Goal: Task Accomplishment & Management: Manage account settings

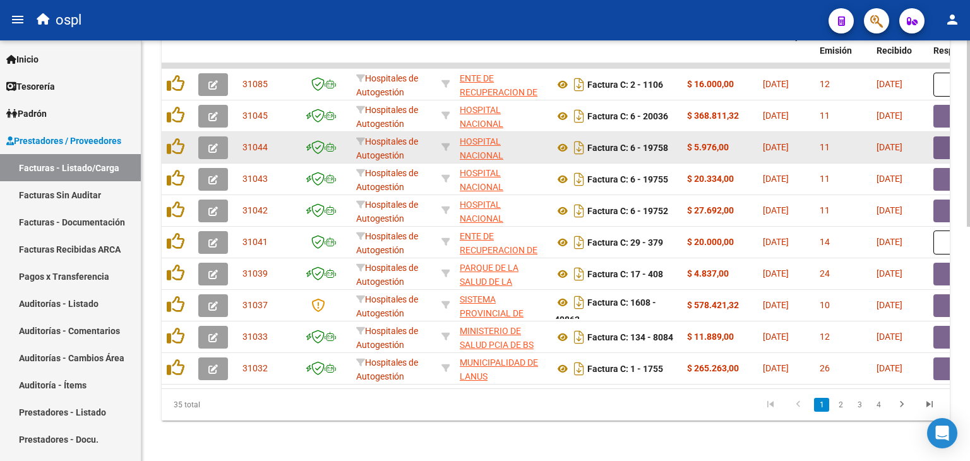
scroll to position [403, 0]
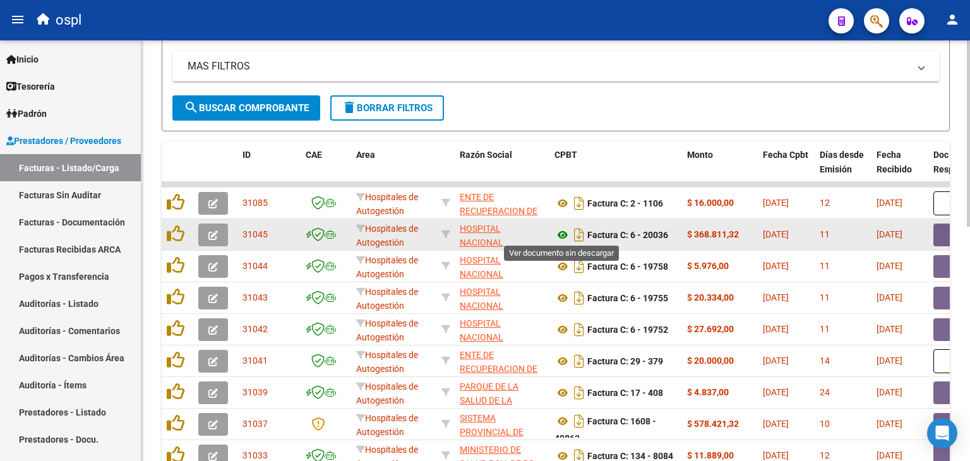
click at [562, 231] on icon at bounding box center [562, 234] width 16 height 15
click at [943, 230] on button "button" at bounding box center [953, 235] width 40 height 23
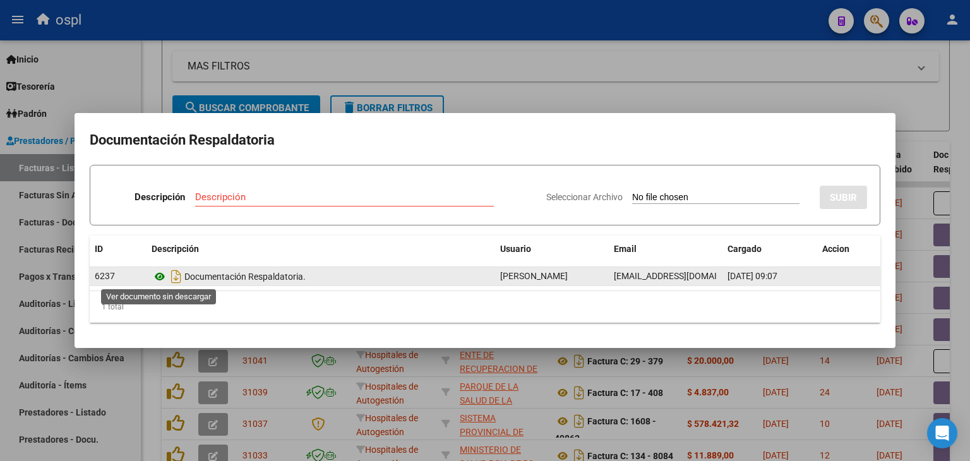
click at [162, 273] on icon at bounding box center [160, 276] width 16 height 15
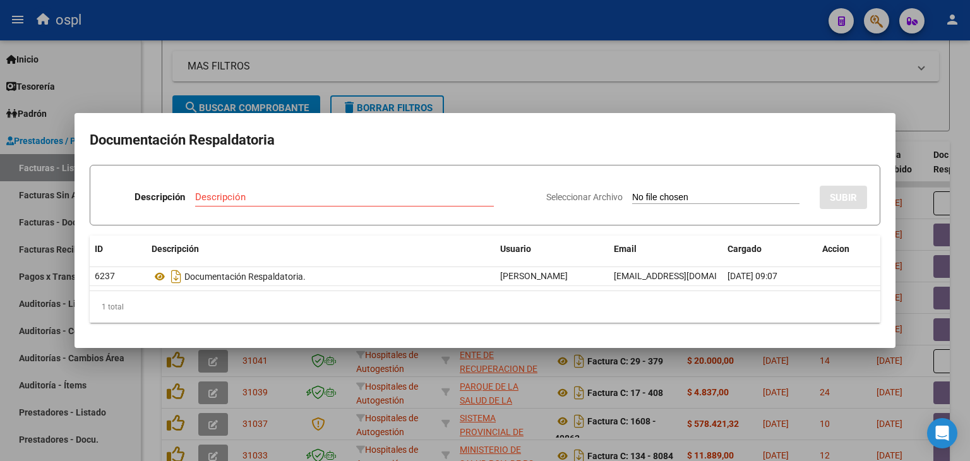
click at [631, 103] on div at bounding box center [485, 230] width 970 height 461
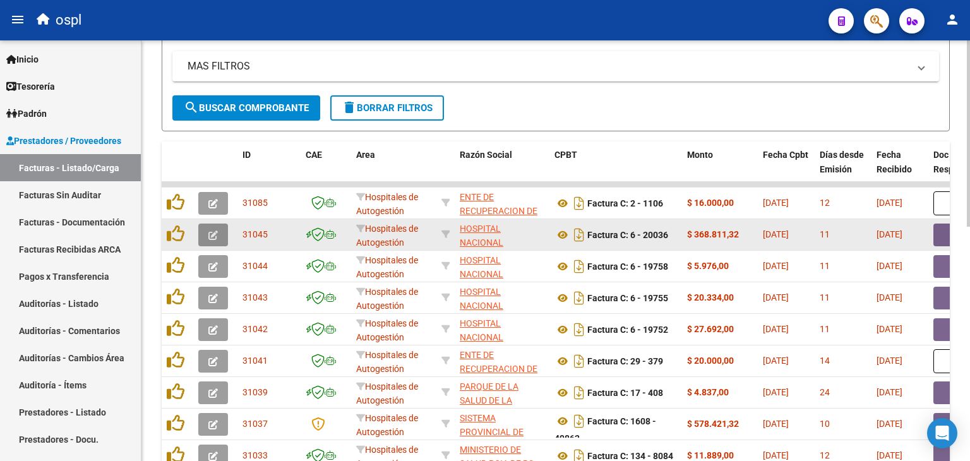
click at [218, 236] on button "button" at bounding box center [213, 235] width 30 height 23
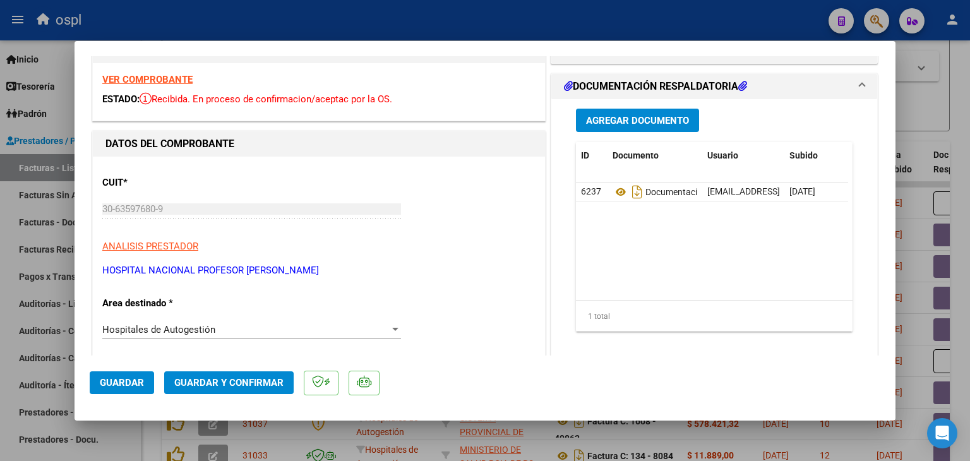
scroll to position [63, 0]
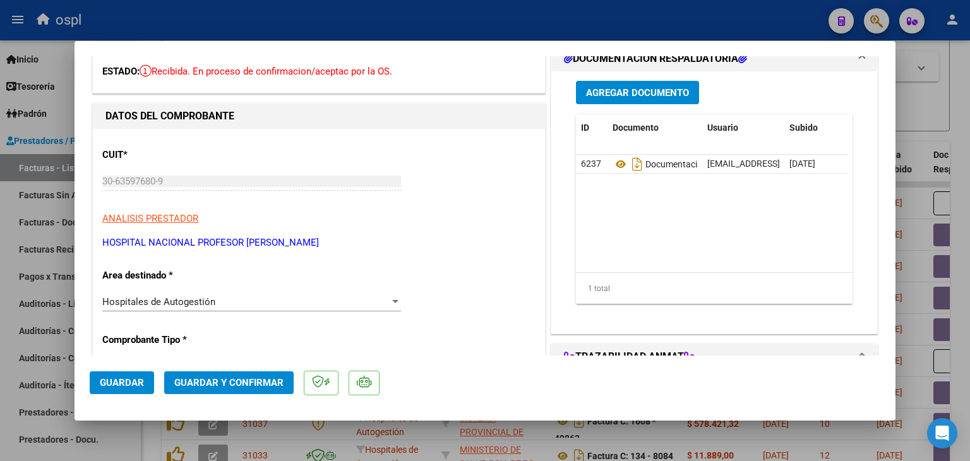
click at [263, 297] on div "Hospitales de Autogestión" at bounding box center [245, 301] width 287 height 11
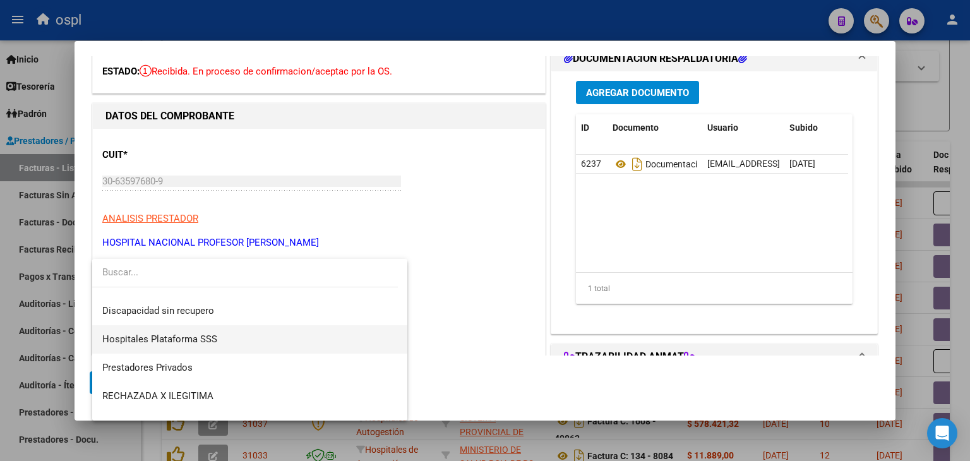
scroll to position [179, 0]
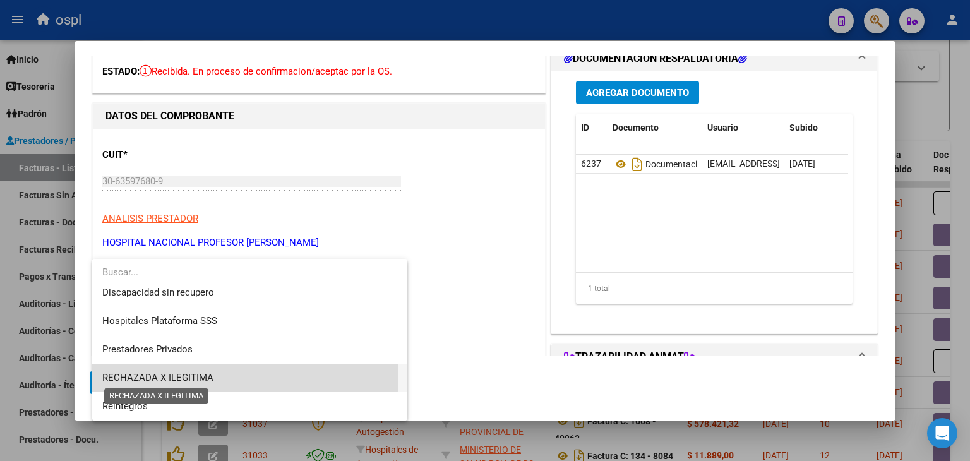
click at [199, 376] on span "RECHAZADA X ILEGITIMA" at bounding box center [157, 377] width 111 height 11
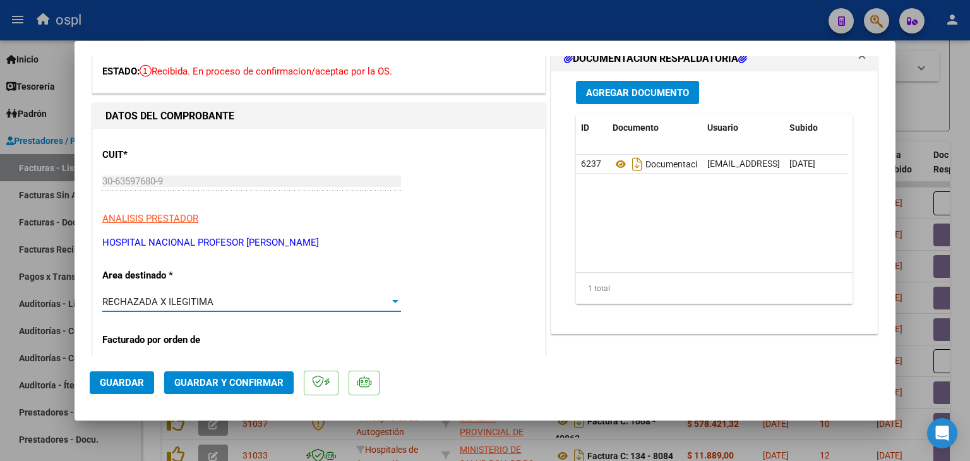
click at [275, 383] on span "Guardar y Confirmar" at bounding box center [228, 382] width 109 height 11
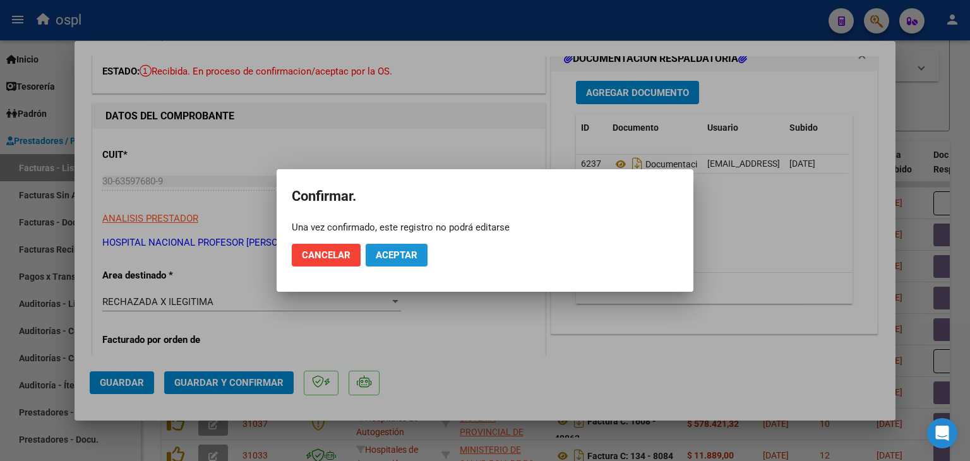
click at [394, 261] on button "Aceptar" at bounding box center [397, 255] width 62 height 23
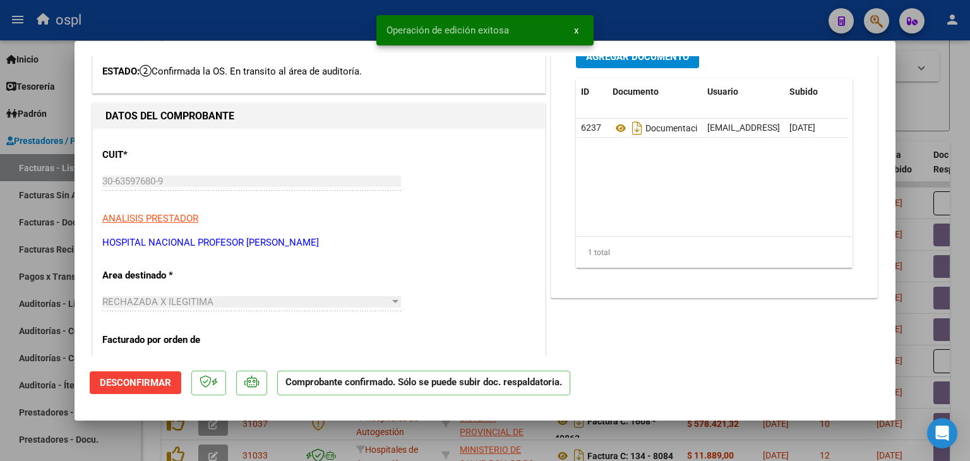
click at [42, 283] on div at bounding box center [485, 230] width 970 height 461
type input "$ 0,00"
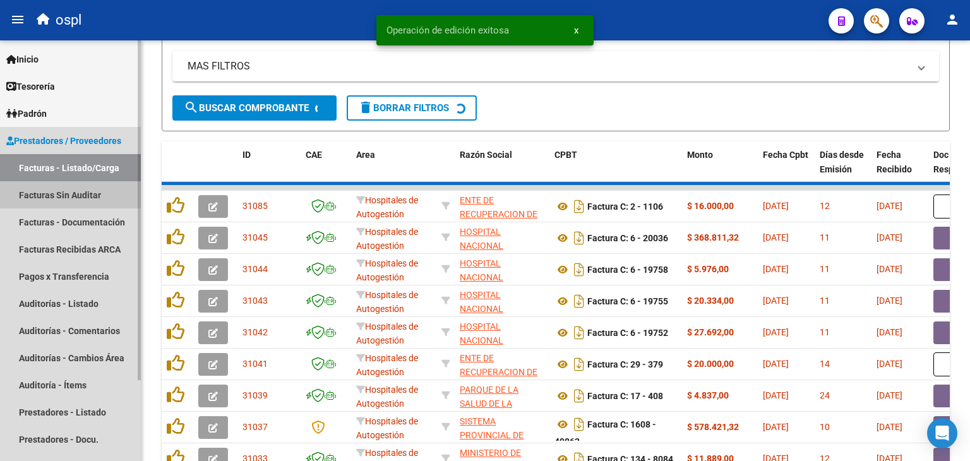
click at [86, 192] on link "Facturas Sin Auditar" at bounding box center [70, 194] width 141 height 27
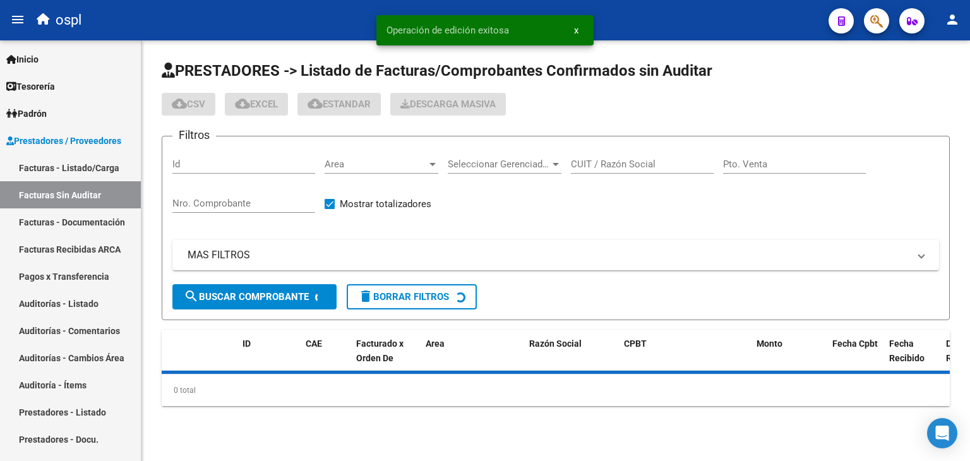
click at [241, 201] on input "Nro. Comprobante" at bounding box center [243, 203] width 143 height 11
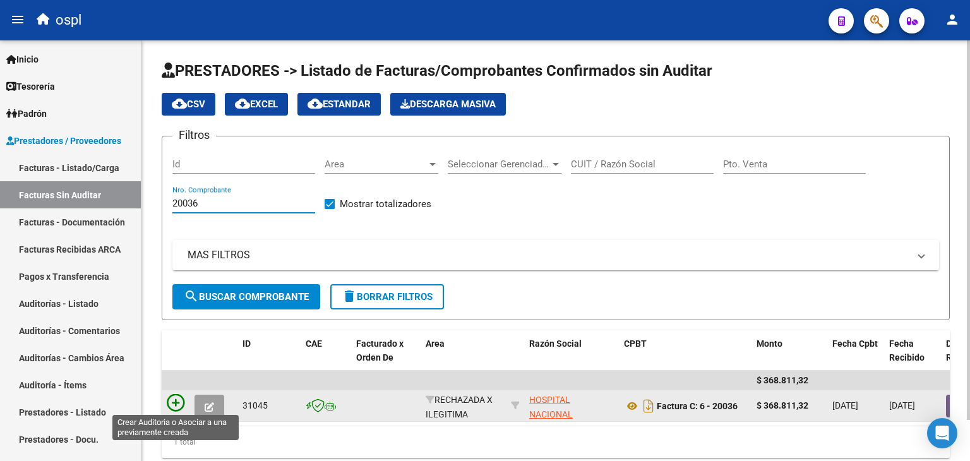
type input "20036"
click at [183, 400] on icon at bounding box center [176, 403] width 18 height 18
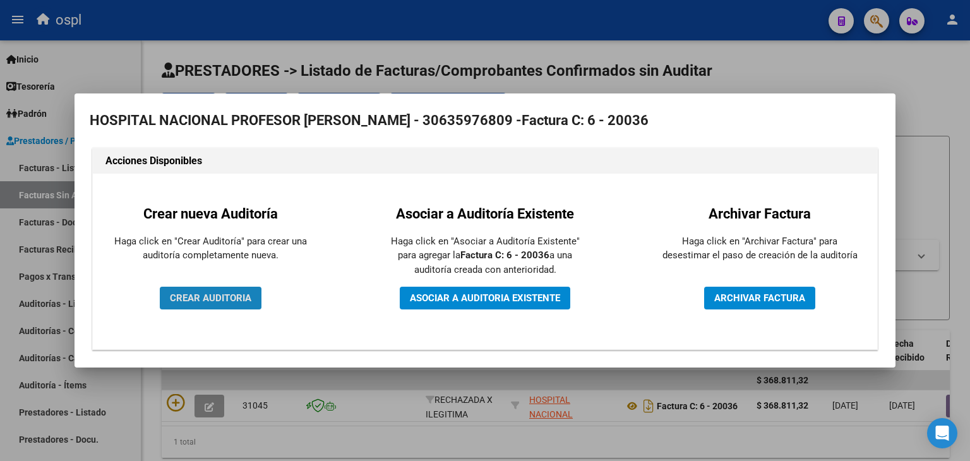
click at [188, 299] on span "CREAR AUDITORIA" at bounding box center [210, 297] width 81 height 11
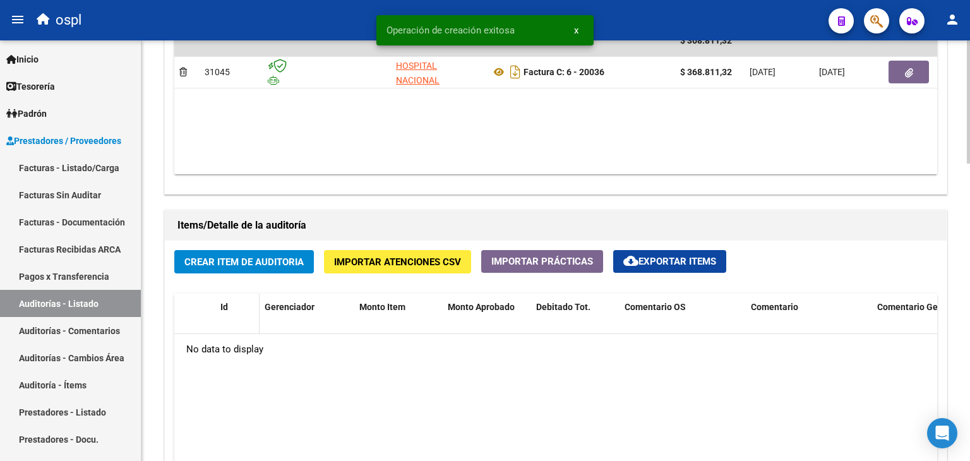
scroll to position [758, 0]
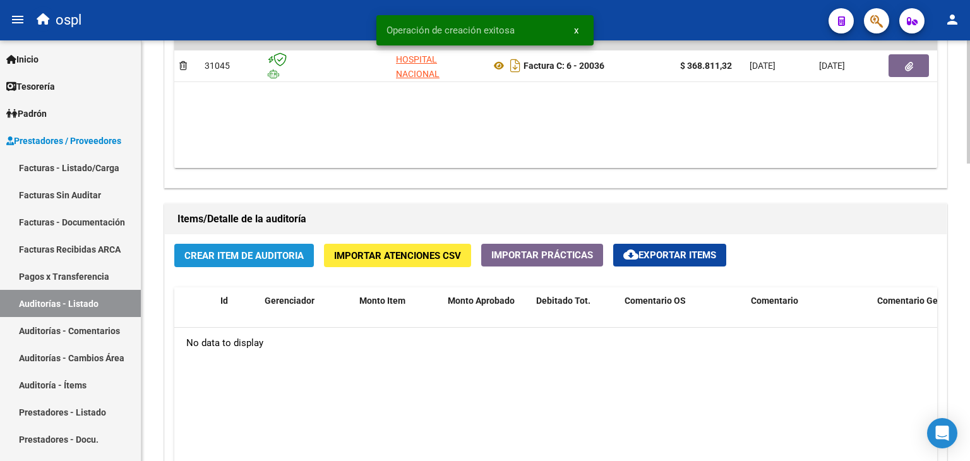
click at [227, 254] on span "Crear Item de Auditoria" at bounding box center [243, 255] width 119 height 11
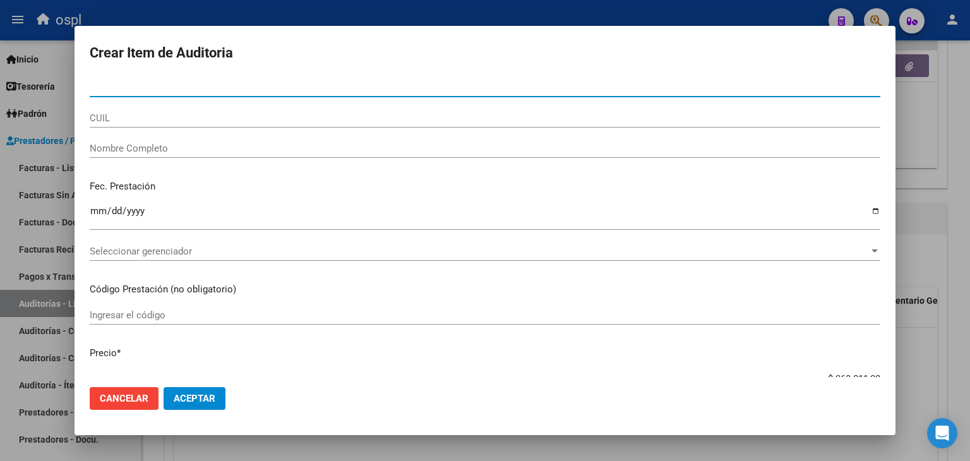
click at [154, 152] on input "Nombre Completo" at bounding box center [485, 148] width 790 height 11
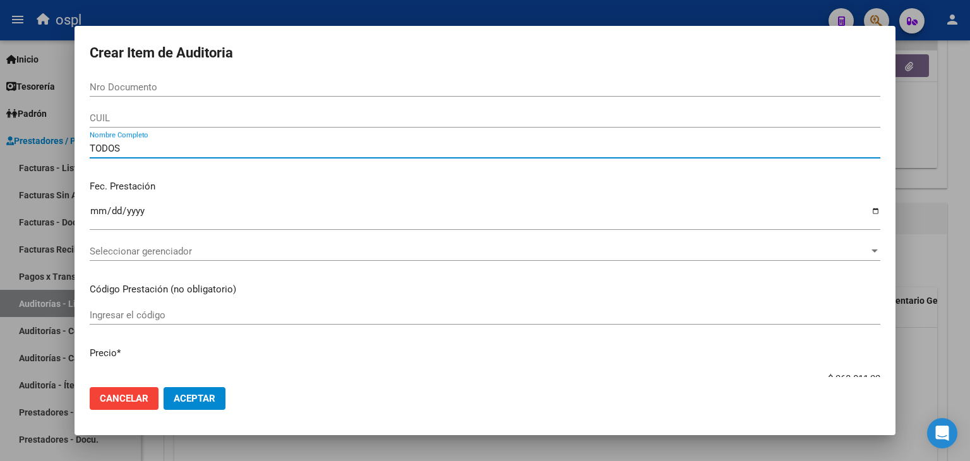
type input "TODOS"
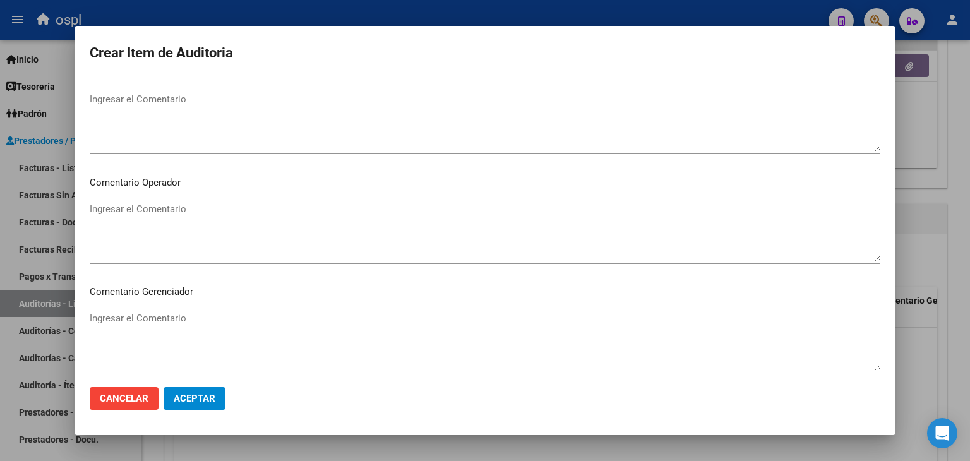
scroll to position [505, 0]
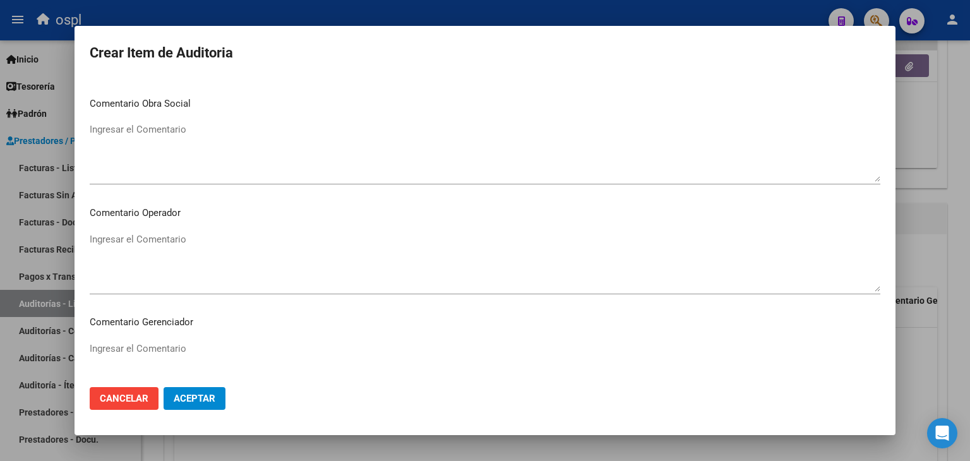
click at [258, 239] on textarea "Ingresar el Comentario" at bounding box center [485, 261] width 790 height 59
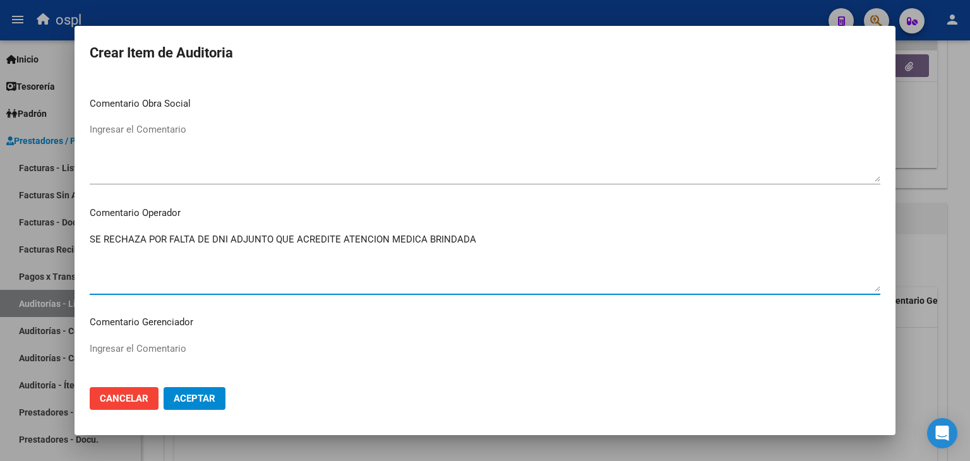
type textarea "SE RECHAZA POR FALTA DE DNI ADJUNTO QUE ACREDITE ATENCION MEDICA BRINDADA"
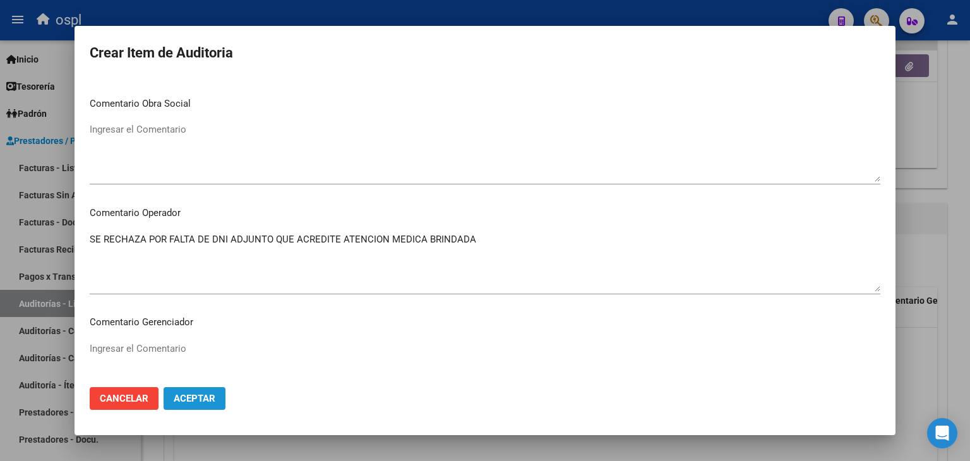
click at [180, 396] on span "Aceptar" at bounding box center [195, 398] width 42 height 11
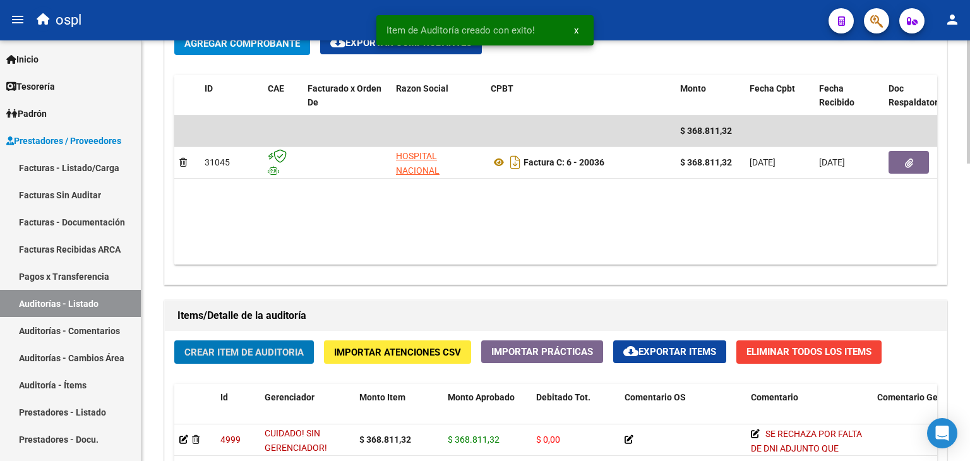
scroll to position [758, 0]
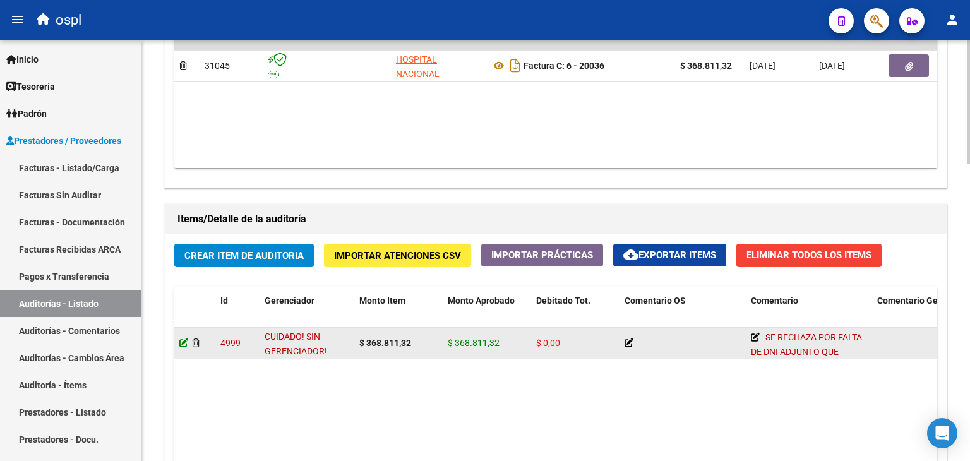
click at [179, 345] on icon at bounding box center [183, 342] width 9 height 9
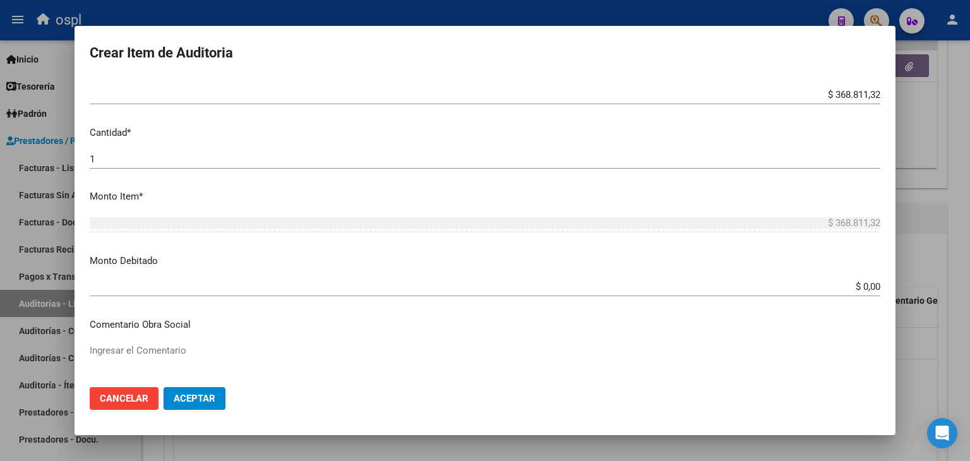
scroll to position [316, 0]
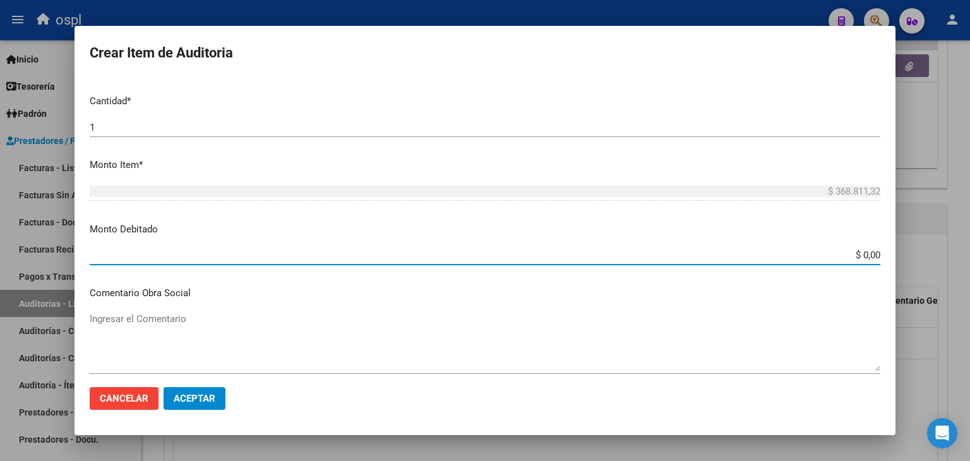
drag, startPoint x: 836, startPoint y: 253, endPoint x: 903, endPoint y: 251, distance: 67.0
click at [900, 252] on div "Crear Item de Auditoria Nro Documento CUIL TODOS Nombre Completo Fec. Prestació…" at bounding box center [485, 230] width 970 height 461
type input "$ 368.811,32"
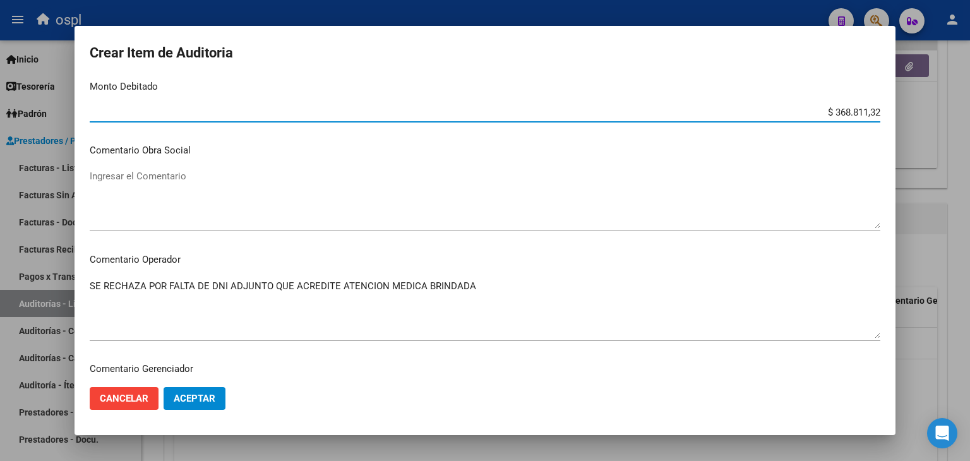
scroll to position [505, 0]
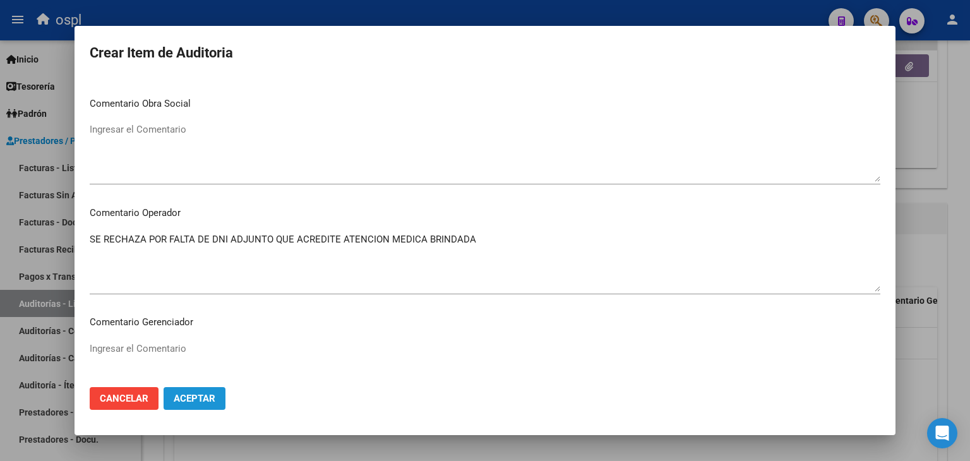
click at [206, 401] on span "Aceptar" at bounding box center [195, 398] width 42 height 11
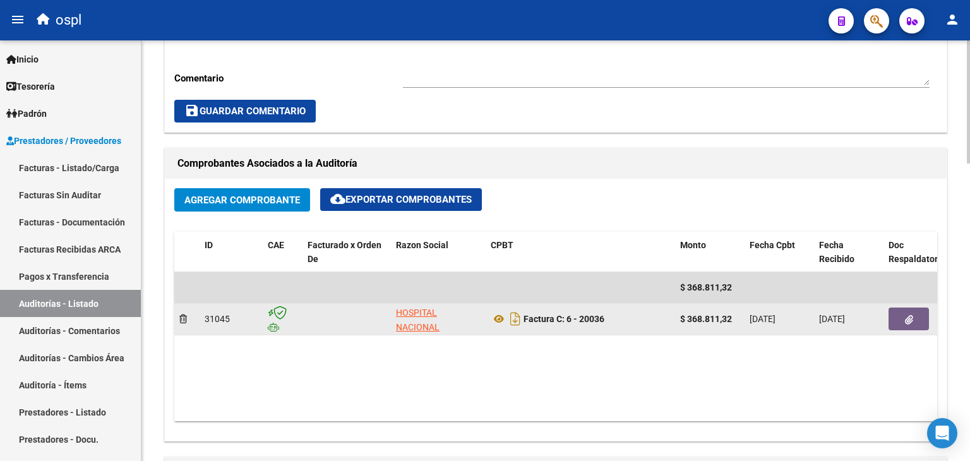
click at [914, 314] on button "button" at bounding box center [908, 318] width 40 height 23
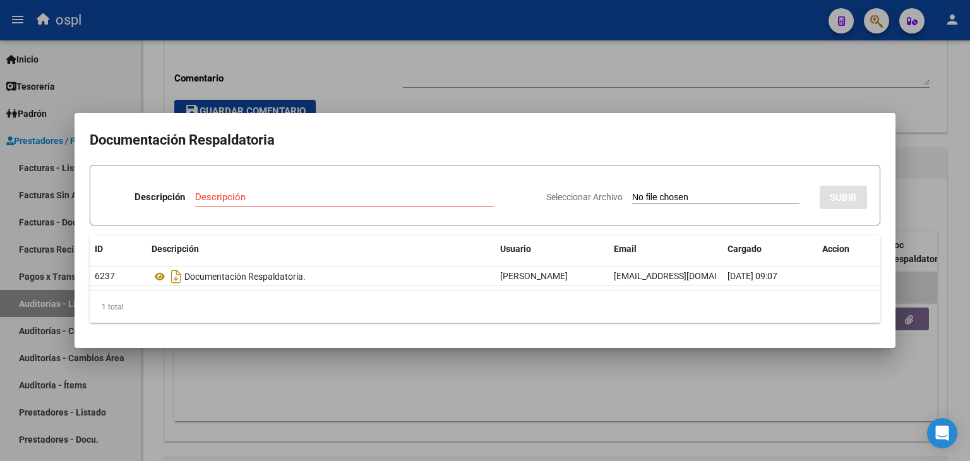
click at [643, 200] on input "Seleccionar Archivo" at bounding box center [715, 198] width 167 height 12
type input "C:\fakepath\RECHAZO X ILEGITIMA - FC 20036.pdf"
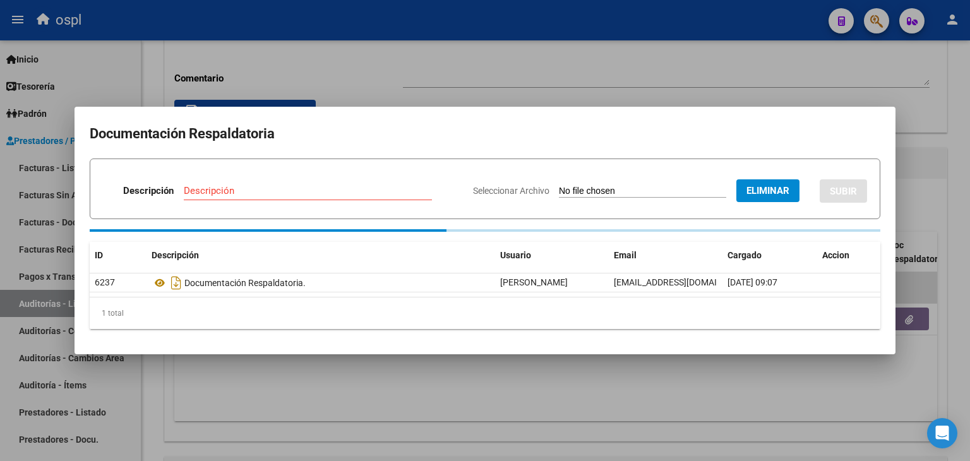
click at [290, 189] on input "Descripción" at bounding box center [308, 190] width 248 height 11
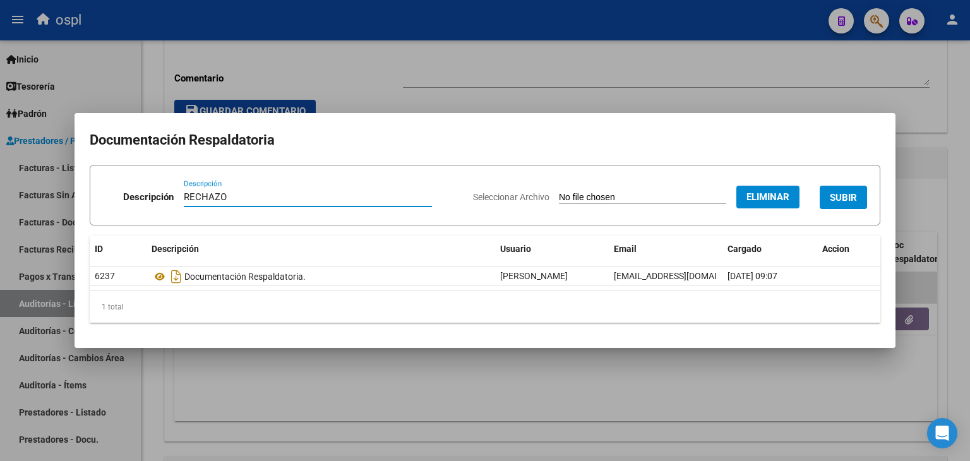
type input "RECHAZO"
click at [849, 195] on span "SUBIR" at bounding box center [843, 197] width 27 height 11
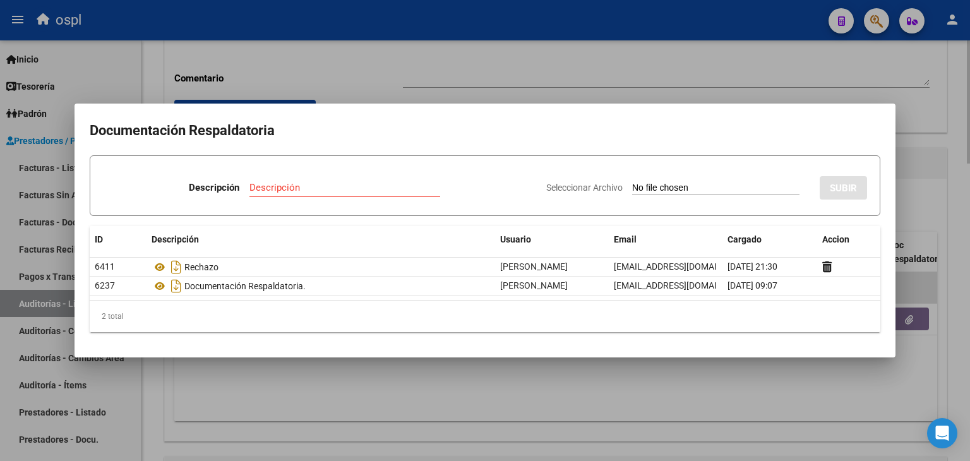
click at [659, 56] on div at bounding box center [485, 230] width 970 height 461
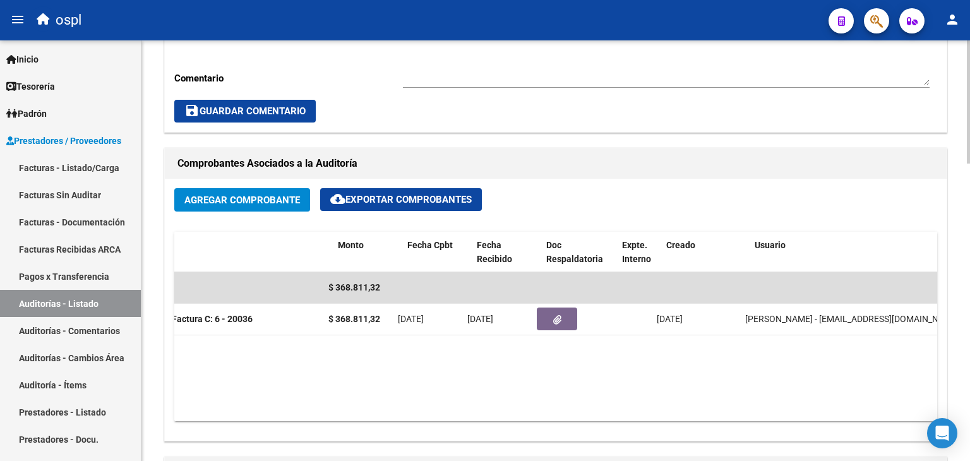
scroll to position [0, 0]
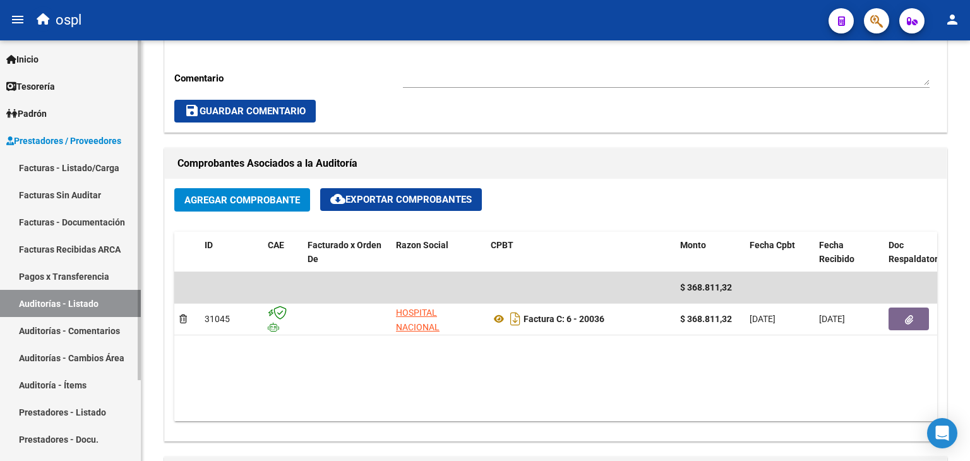
click at [93, 165] on link "Facturas - Listado/Carga" at bounding box center [70, 167] width 141 height 27
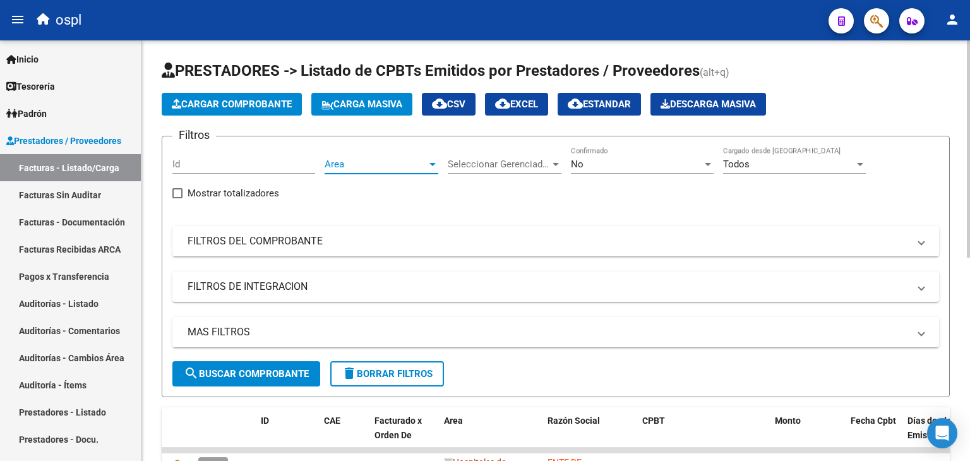
click at [347, 164] on span "Area" at bounding box center [376, 163] width 102 height 11
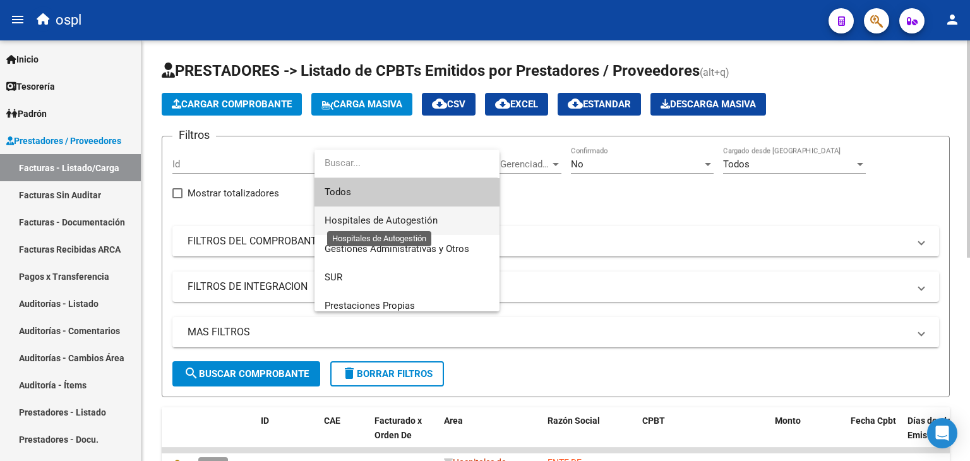
click at [349, 218] on span "Hospitales de Autogestión" at bounding box center [381, 220] width 113 height 11
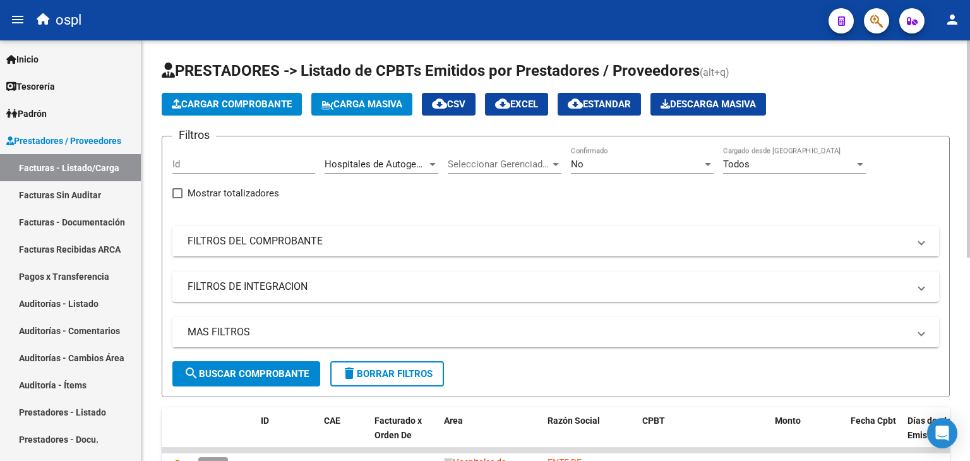
click at [326, 239] on mat-panel-title "FILTROS DEL COMPROBANTE" at bounding box center [548, 241] width 721 height 14
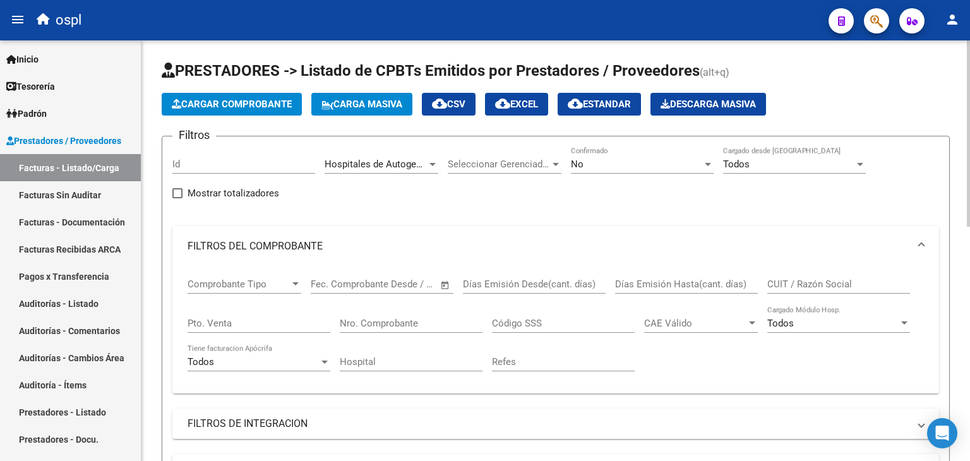
click at [444, 289] on span "Open calendar" at bounding box center [445, 285] width 30 height 30
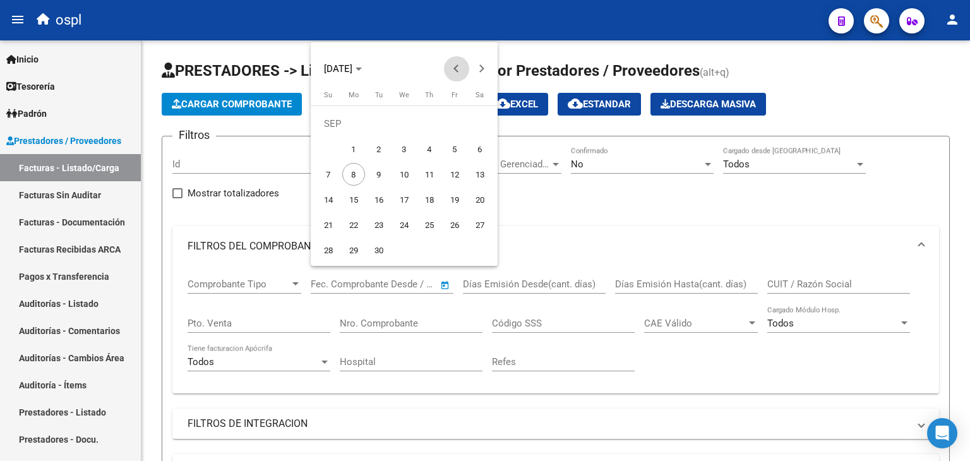
click at [459, 64] on span "Previous month" at bounding box center [456, 68] width 25 height 25
click at [454, 126] on span "1" at bounding box center [454, 123] width 23 height 23
type input "[DATE]"
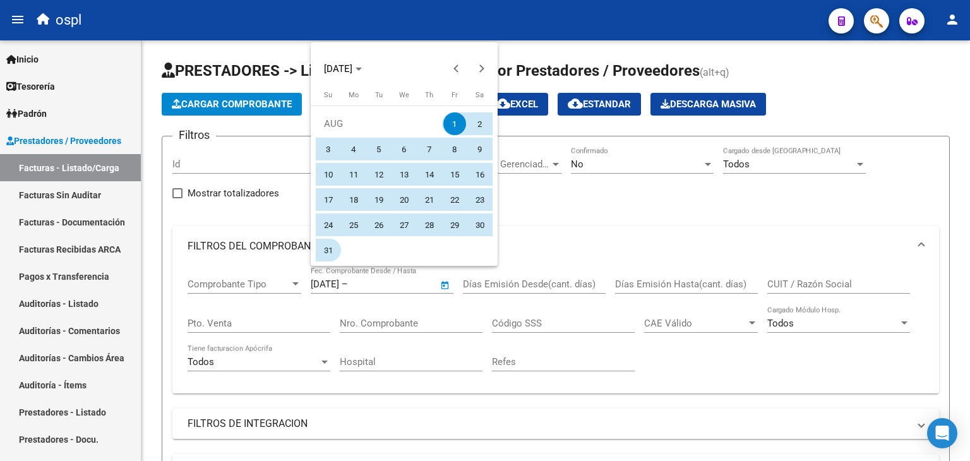
click at [326, 248] on span "31" at bounding box center [328, 250] width 23 height 23
type input "[DATE]"
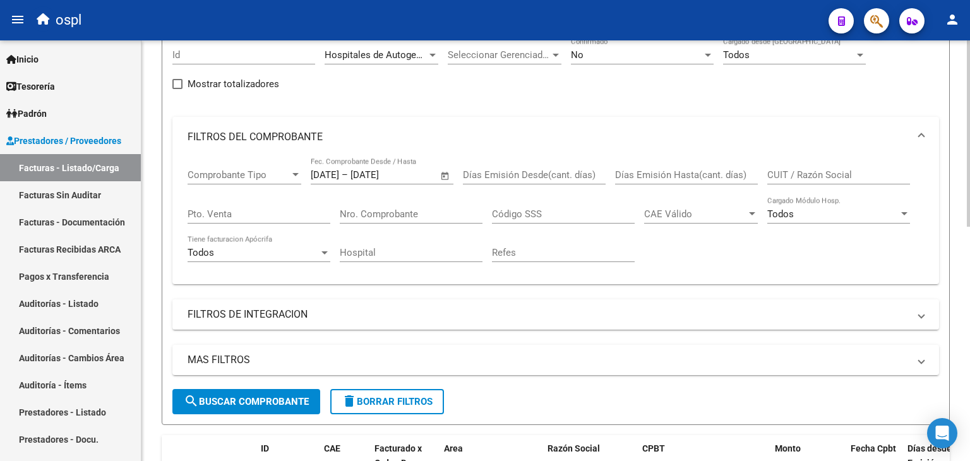
scroll to position [126, 0]
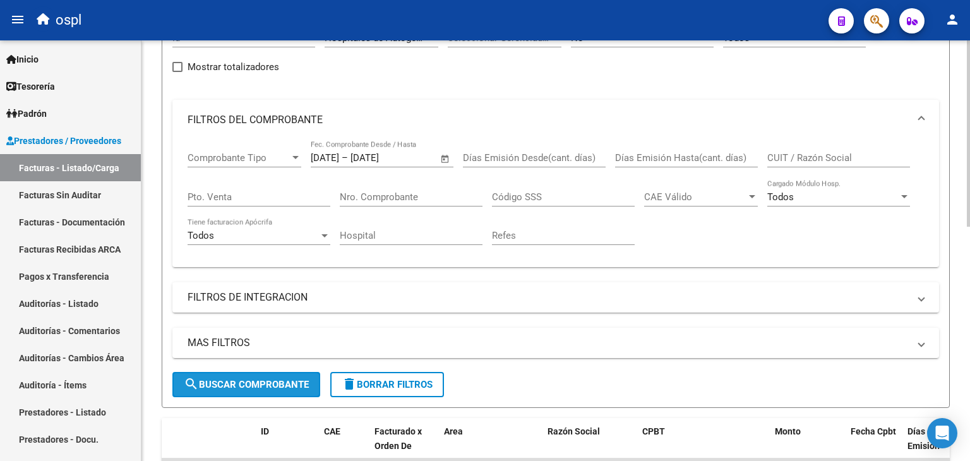
click at [269, 381] on span "search Buscar Comprobante" at bounding box center [246, 384] width 125 height 11
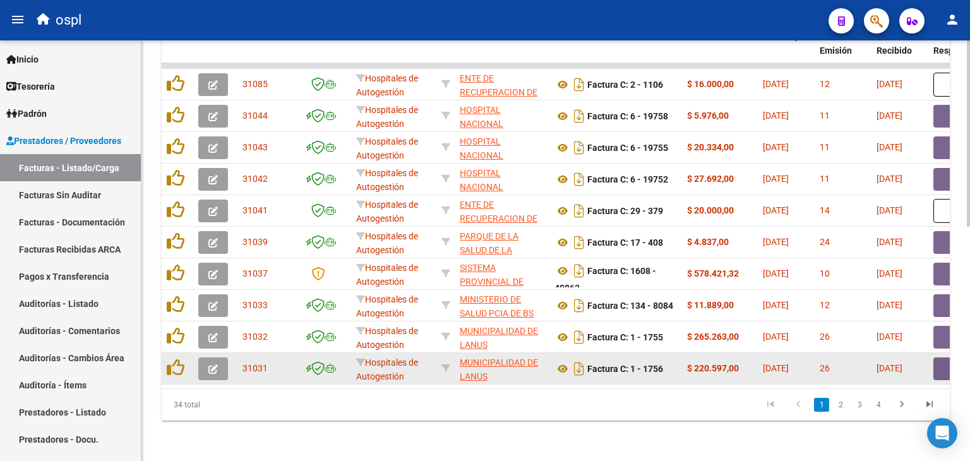
scroll to position [466, 0]
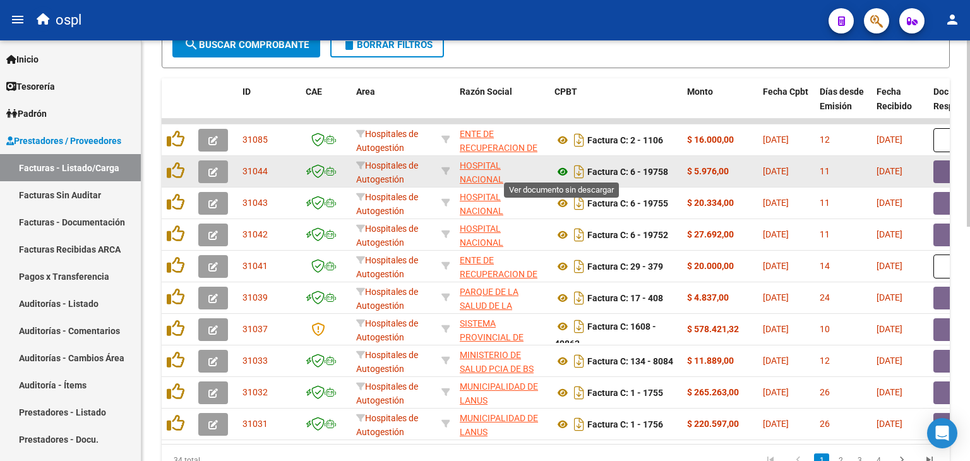
click at [561, 164] on icon at bounding box center [562, 171] width 16 height 15
click at [944, 171] on button "button" at bounding box center [953, 171] width 40 height 23
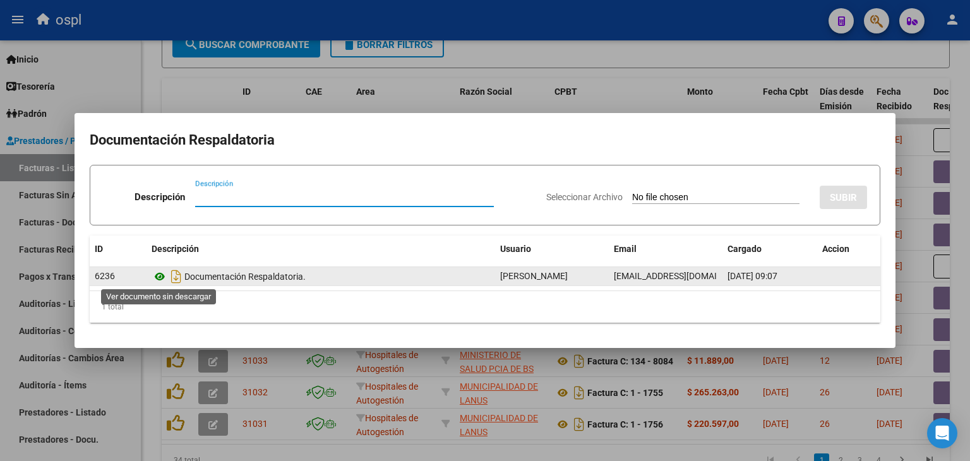
click at [162, 277] on icon at bounding box center [160, 276] width 16 height 15
click at [160, 273] on icon at bounding box center [160, 276] width 16 height 15
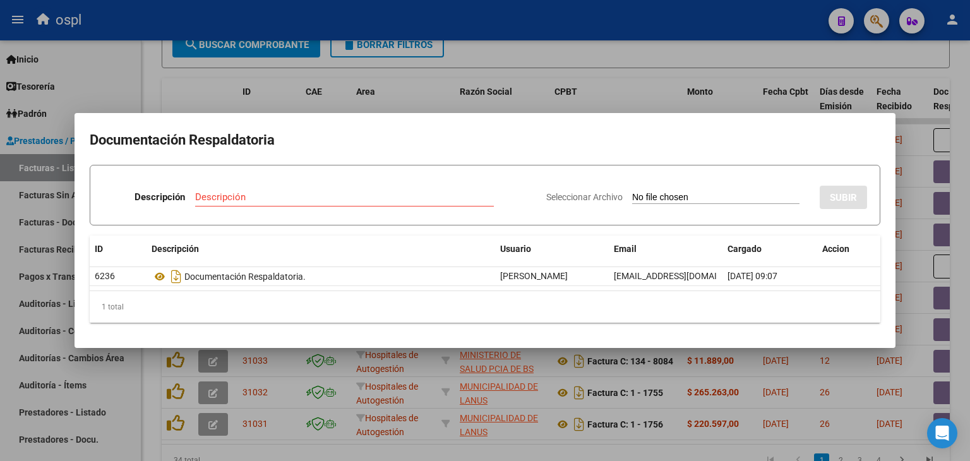
click at [573, 54] on div at bounding box center [485, 230] width 970 height 461
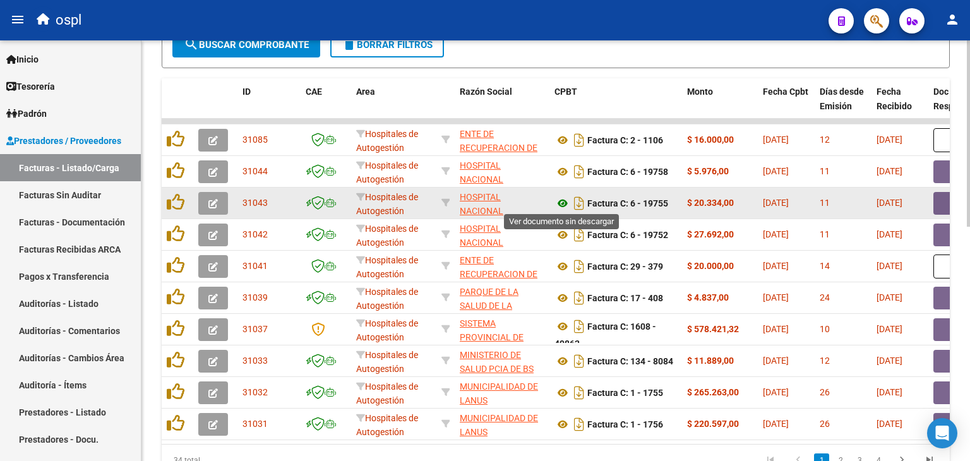
click at [563, 206] on icon at bounding box center [562, 203] width 16 height 15
click at [946, 200] on button "button" at bounding box center [953, 203] width 40 height 23
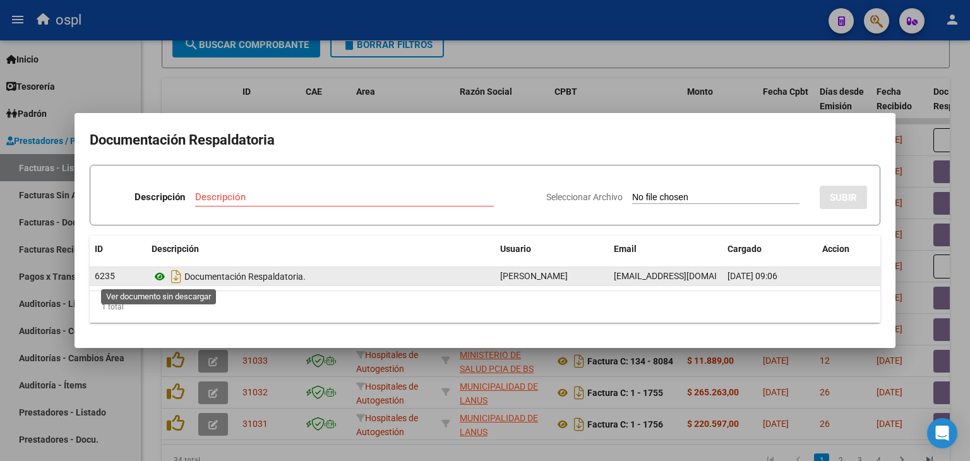
click at [161, 275] on icon at bounding box center [160, 276] width 16 height 15
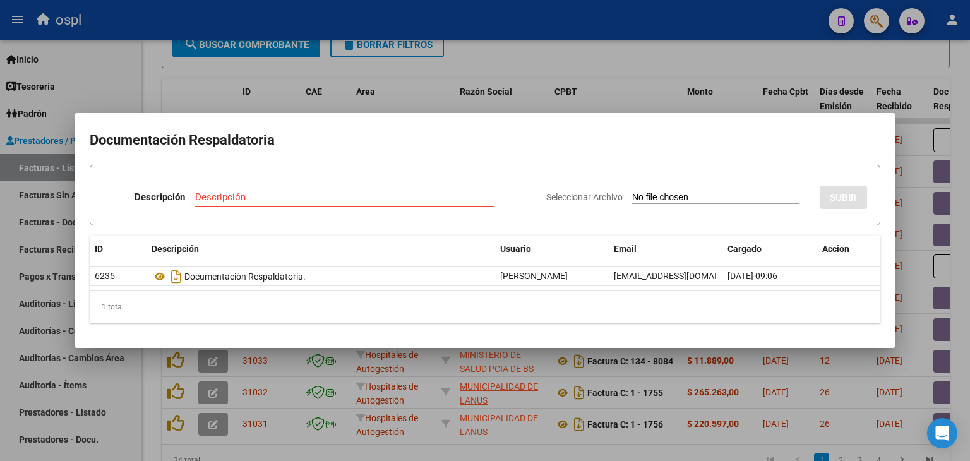
click at [639, 74] on div at bounding box center [485, 230] width 970 height 461
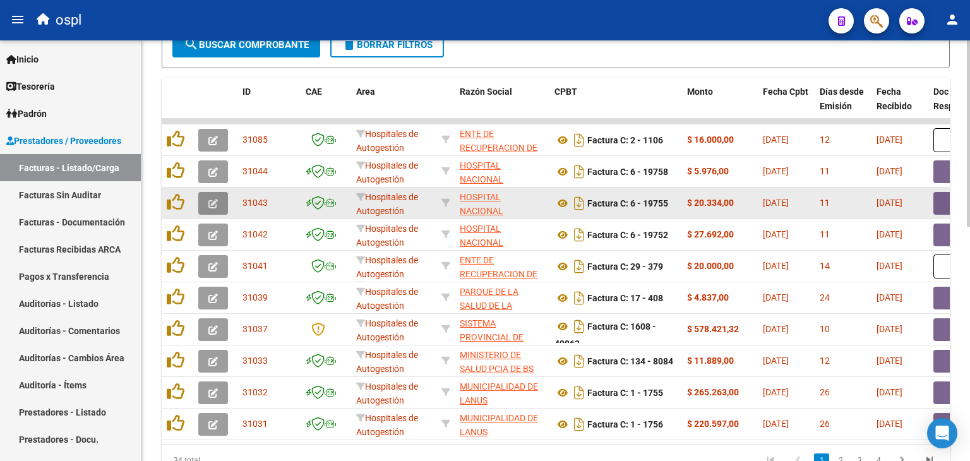
click at [210, 203] on icon "button" at bounding box center [212, 203] width 9 height 9
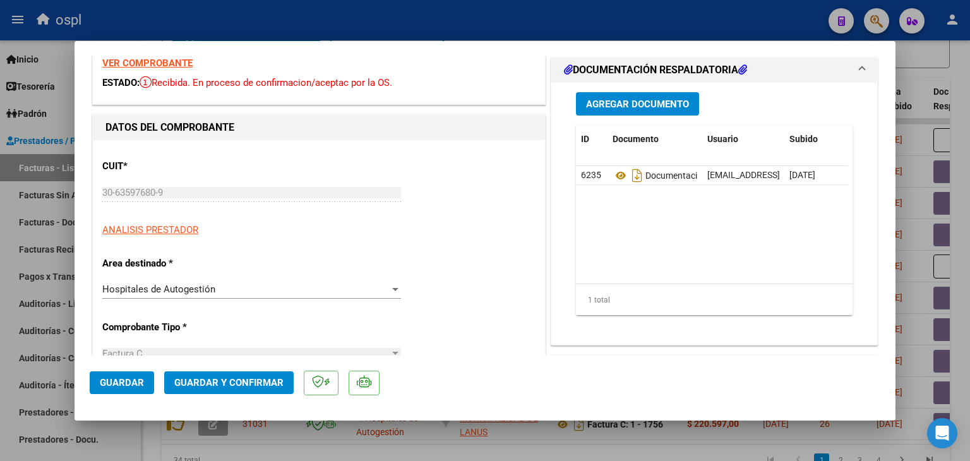
scroll to position [126, 0]
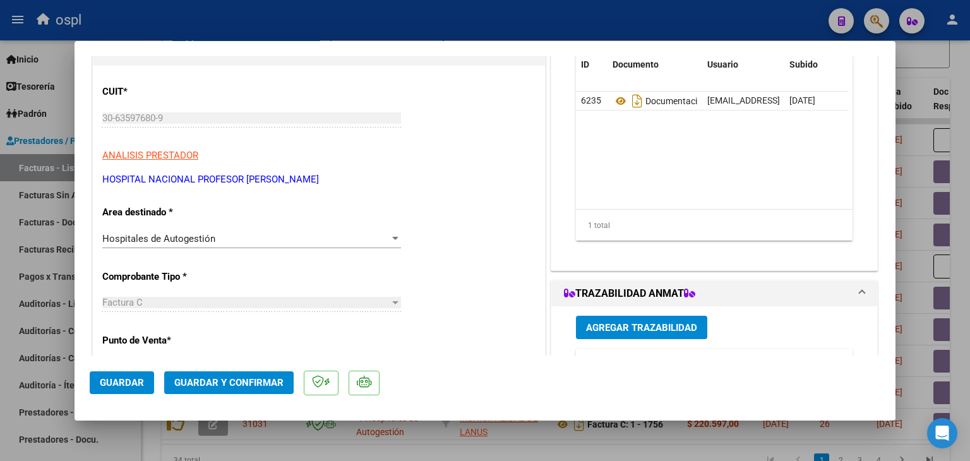
click at [299, 239] on div "Hospitales de Autogestión" at bounding box center [245, 238] width 287 height 11
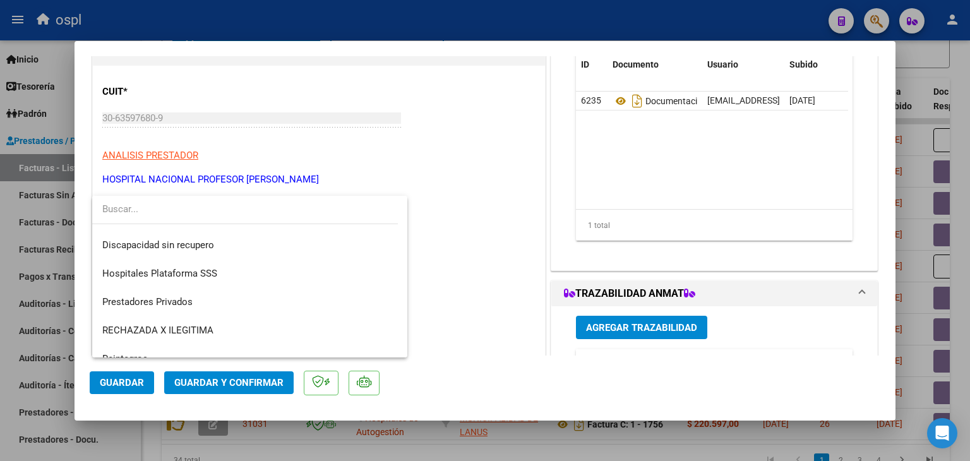
scroll to position [179, 0]
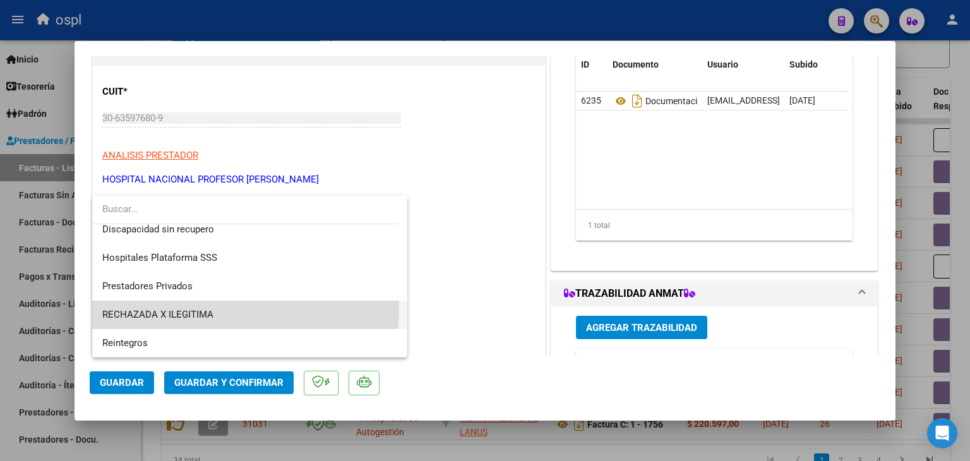
click at [214, 309] on span "RECHAZADA X ILEGITIMA" at bounding box center [249, 315] width 295 height 28
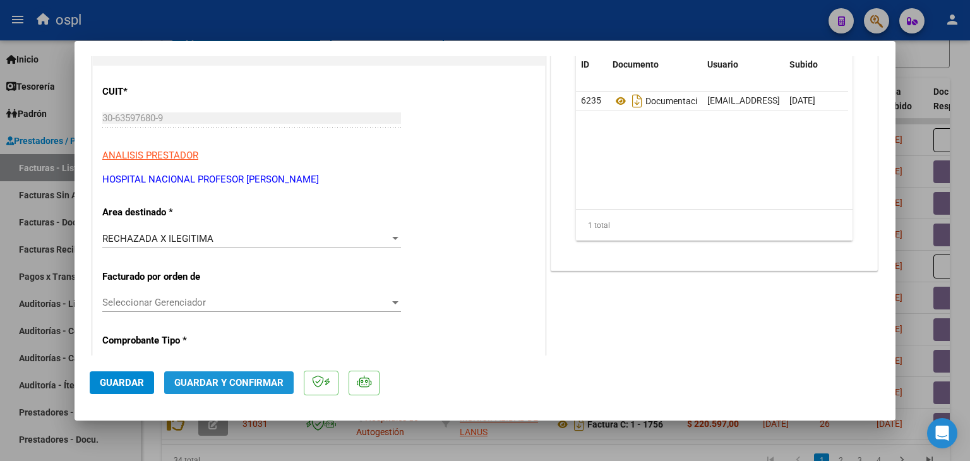
click at [243, 389] on button "Guardar y Confirmar" at bounding box center [228, 382] width 129 height 23
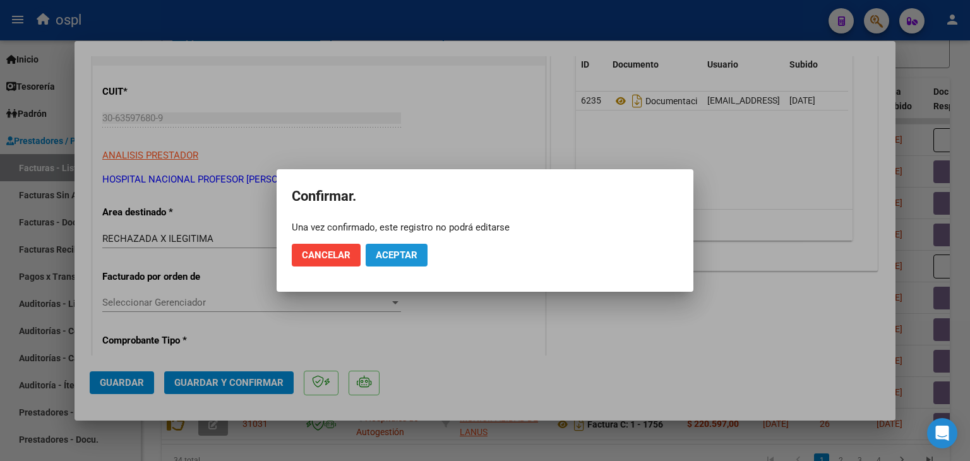
click at [393, 252] on span "Aceptar" at bounding box center [397, 254] width 42 height 11
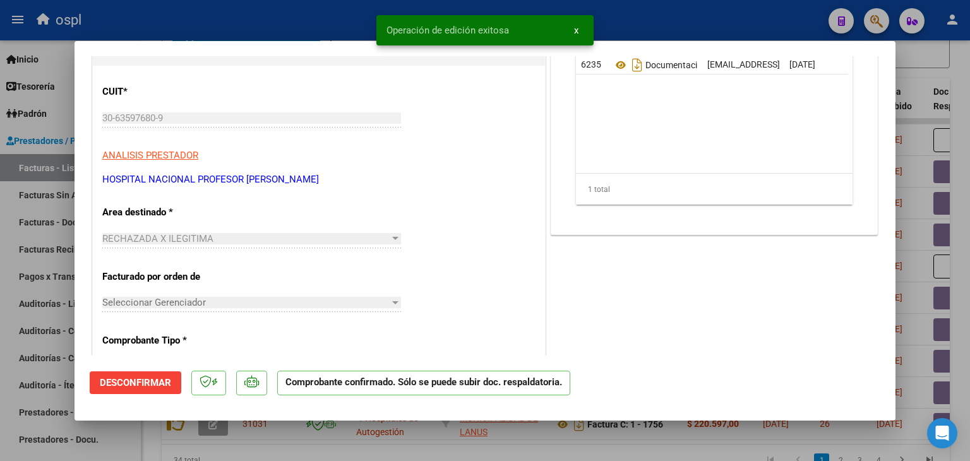
click at [0, 239] on div at bounding box center [485, 230] width 970 height 461
type input "$ 0,00"
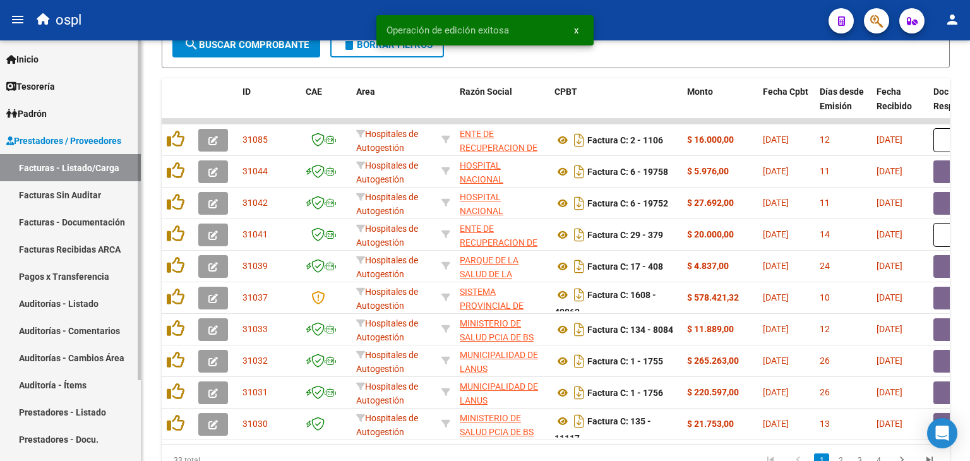
click at [86, 189] on link "Facturas Sin Auditar" at bounding box center [70, 194] width 141 height 27
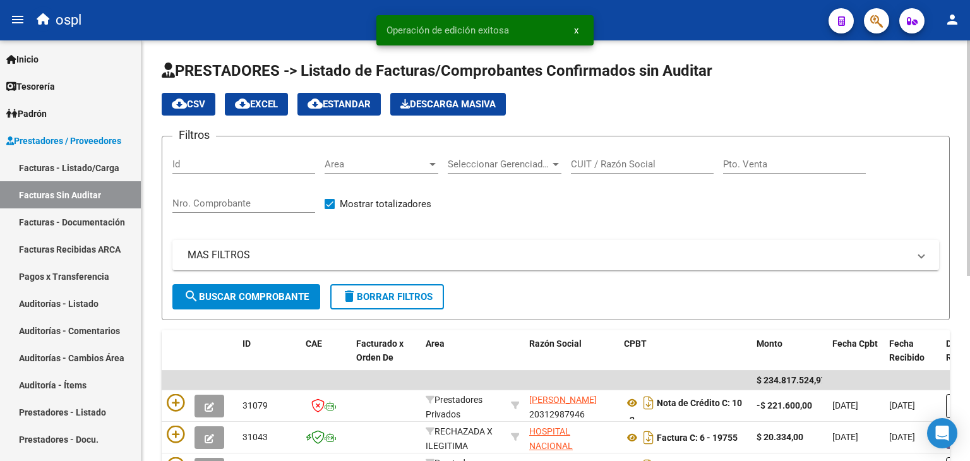
click at [220, 194] on div "Nro. Comprobante" at bounding box center [243, 199] width 143 height 27
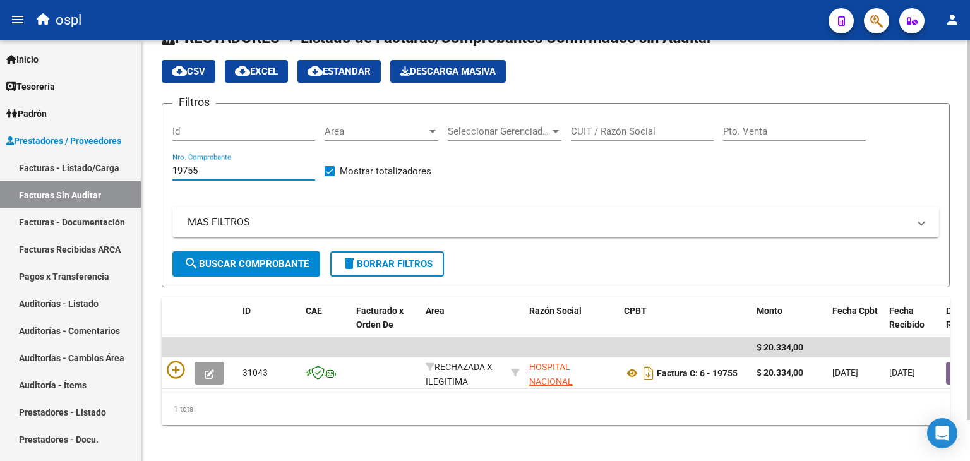
scroll to position [45, 0]
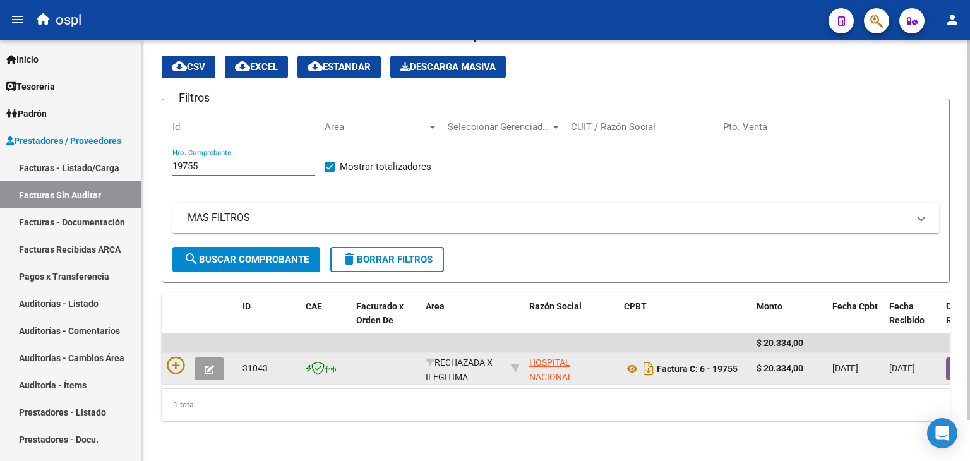
type input "19755"
click at [171, 353] on datatable-body-cell at bounding box center [200, 368] width 76 height 31
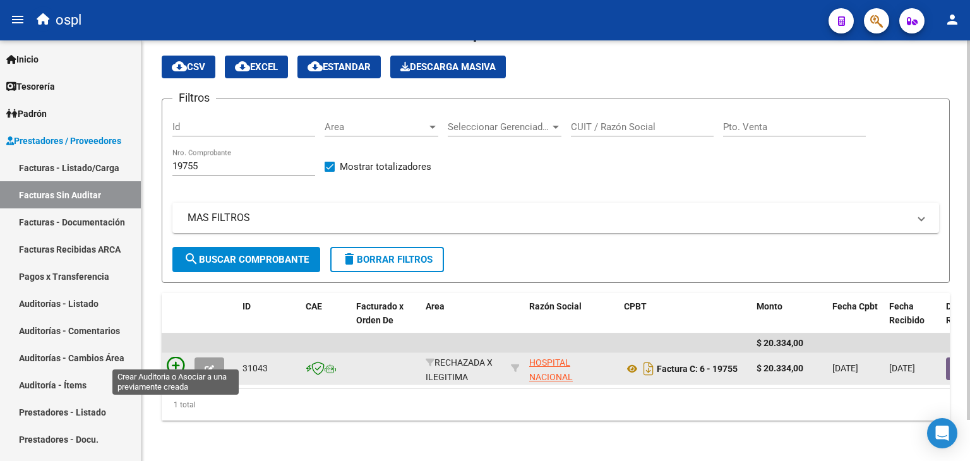
click at [178, 357] on icon at bounding box center [176, 366] width 18 height 18
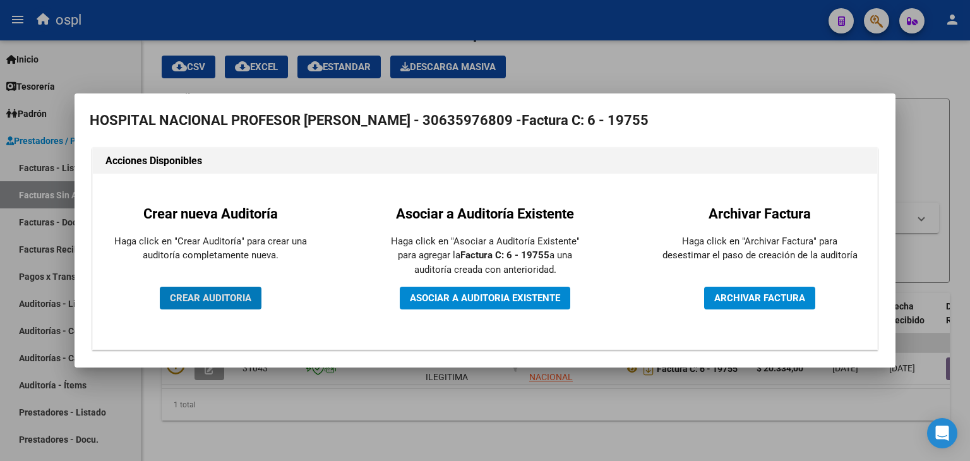
click at [191, 302] on span "CREAR AUDITORIA" at bounding box center [210, 297] width 81 height 11
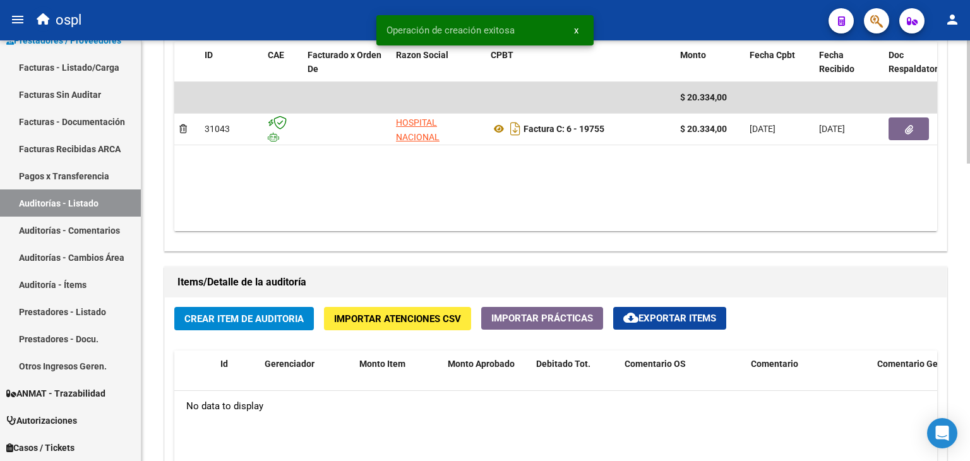
scroll to position [758, 0]
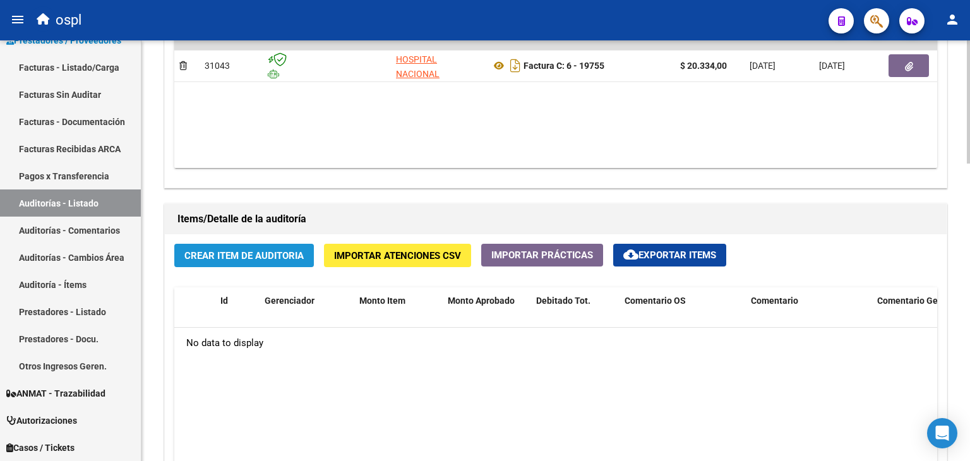
click at [274, 259] on span "Crear Item de Auditoria" at bounding box center [243, 255] width 119 height 11
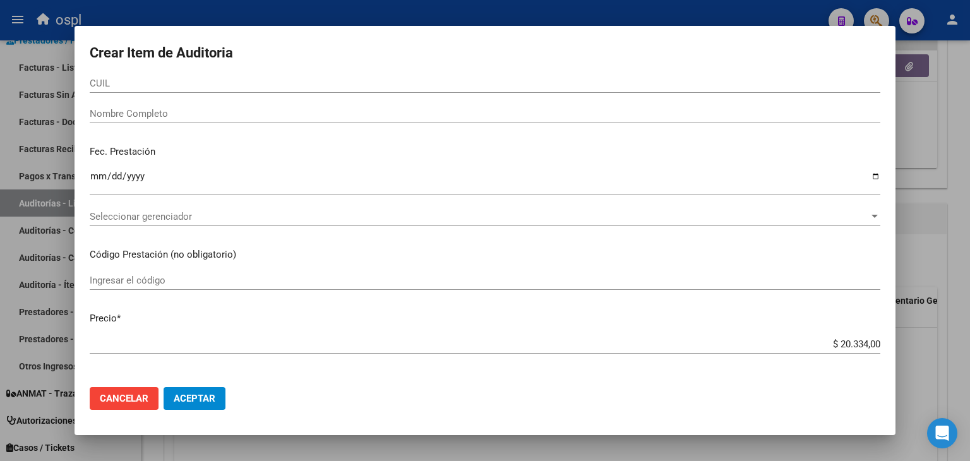
scroll to position [63, 0]
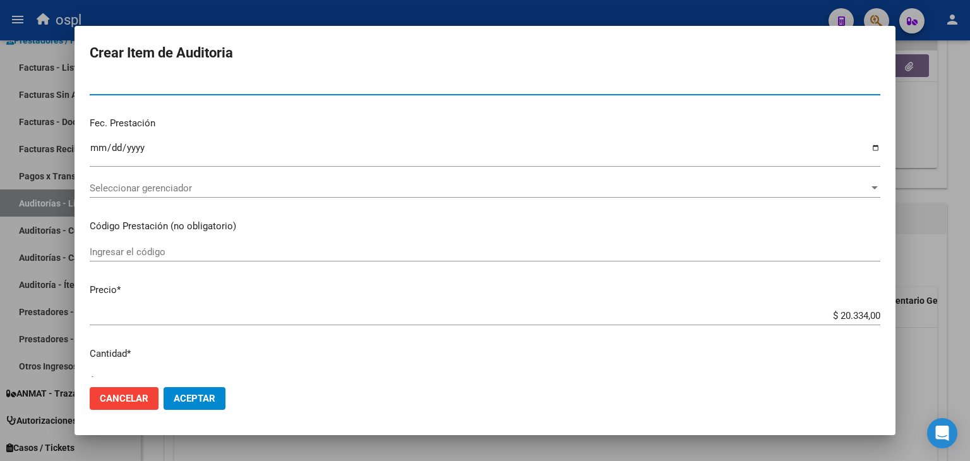
click at [154, 88] on input "Nombre Completo" at bounding box center [485, 85] width 790 height 11
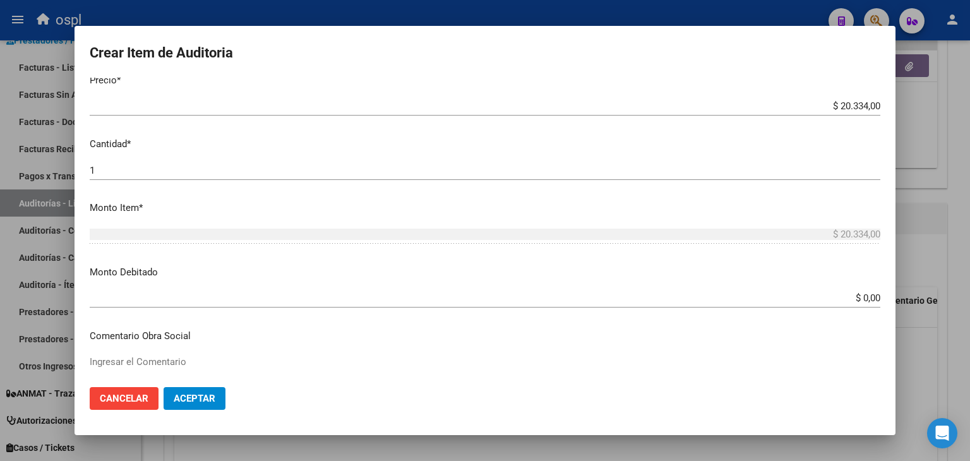
scroll to position [316, 0]
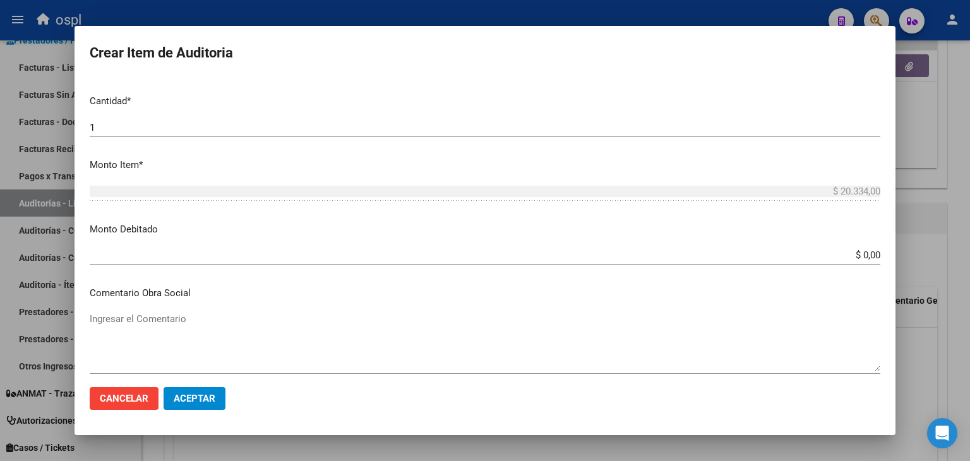
type input "TODOS"
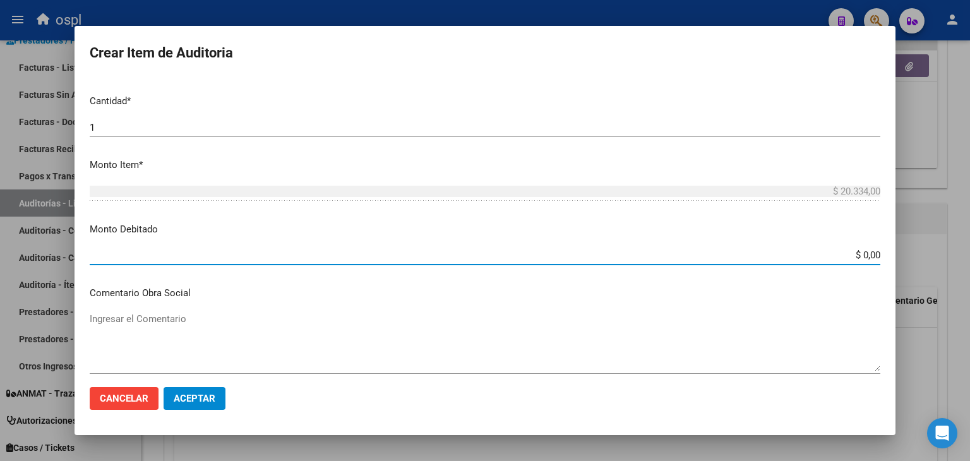
drag, startPoint x: 853, startPoint y: 254, endPoint x: 887, endPoint y: 254, distance: 34.1
click at [887, 254] on mat-dialog-content "Nro Documento CUIL TODOS Nombre Completo Fec. Prestación Ingresar la fecha Sele…" at bounding box center [485, 228] width 821 height 300
type input "$ 20.334,00"
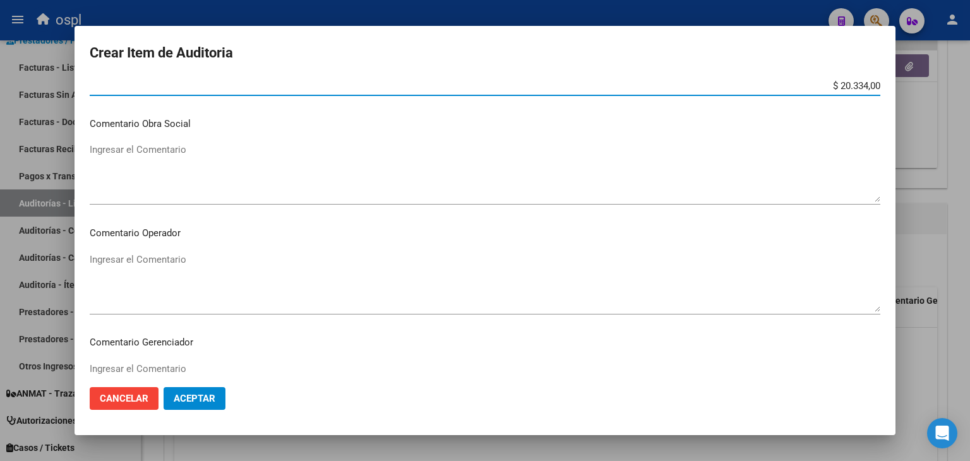
scroll to position [505, 0]
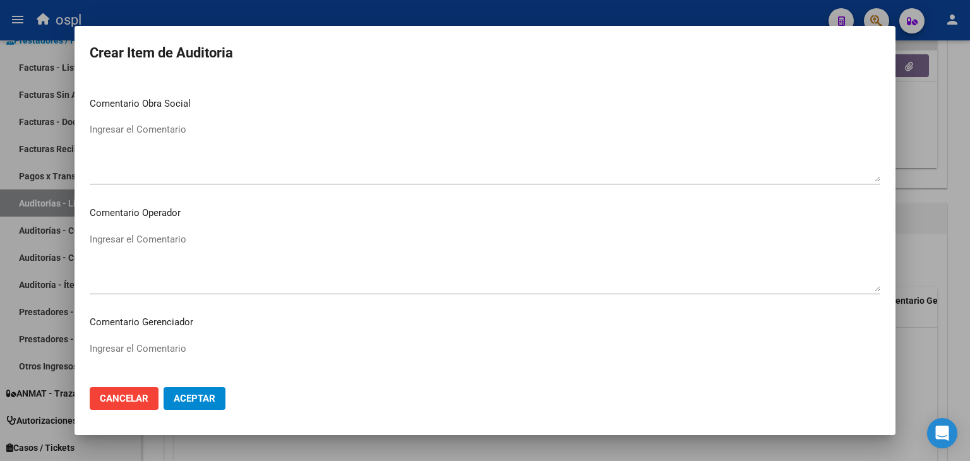
click at [351, 270] on textarea "Ingresar el Comentario" at bounding box center [485, 261] width 790 height 59
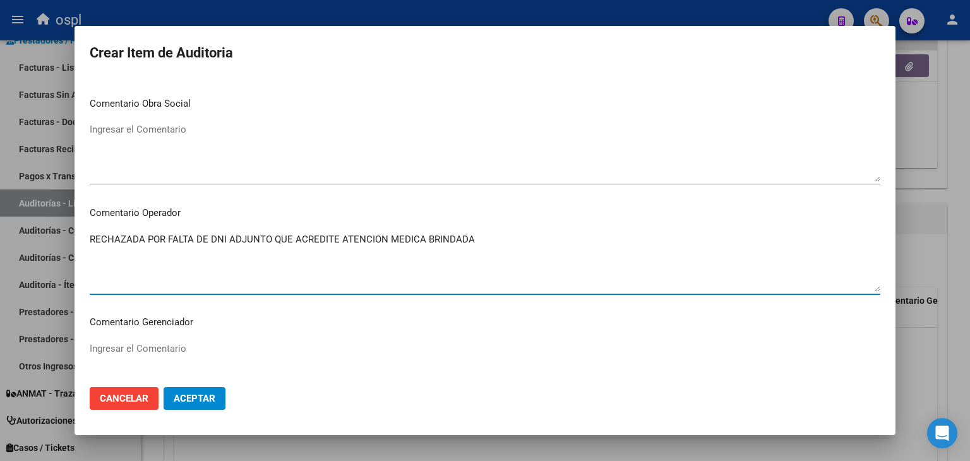
type textarea "RECHAZADA POR FALTA DE DNI ADJUNTO QUE ACREDITE ATENCION MEDICA BRINDADA"
click at [198, 398] on span "Aceptar" at bounding box center [195, 398] width 42 height 11
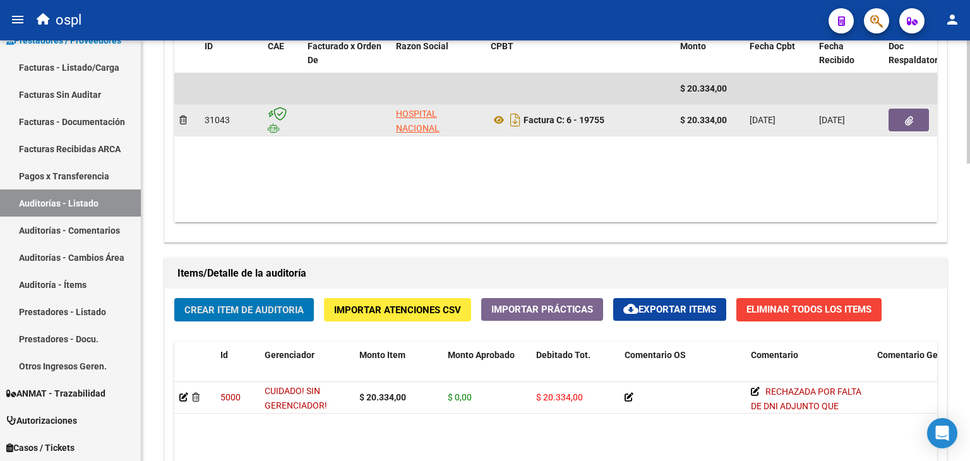
scroll to position [632, 0]
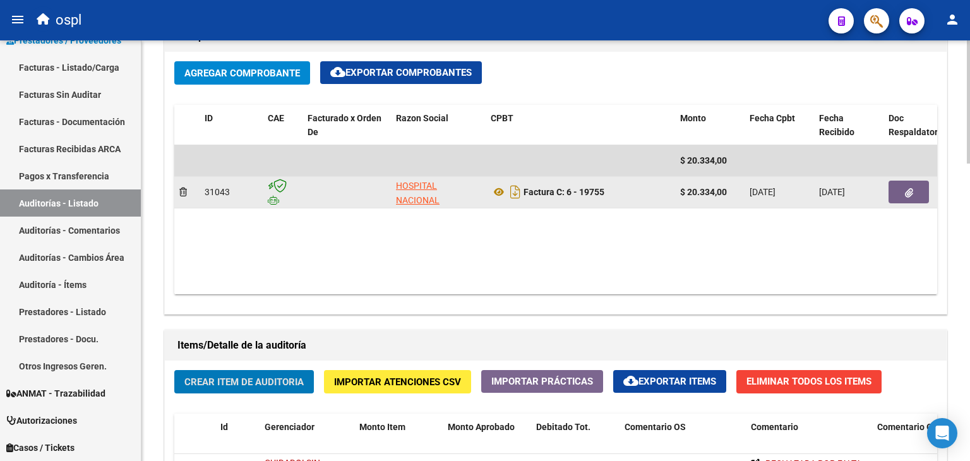
click at [909, 191] on icon "button" at bounding box center [909, 192] width 8 height 9
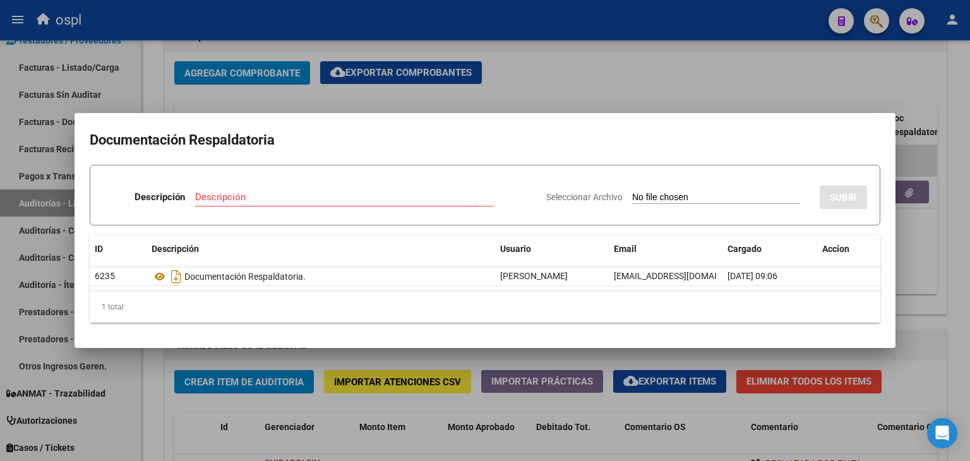
click at [643, 194] on input "Seleccionar Archivo" at bounding box center [715, 198] width 167 height 12
type input "C:\fakepath\RECHAZO X ILEGITIMA - FC 19755.pdf"
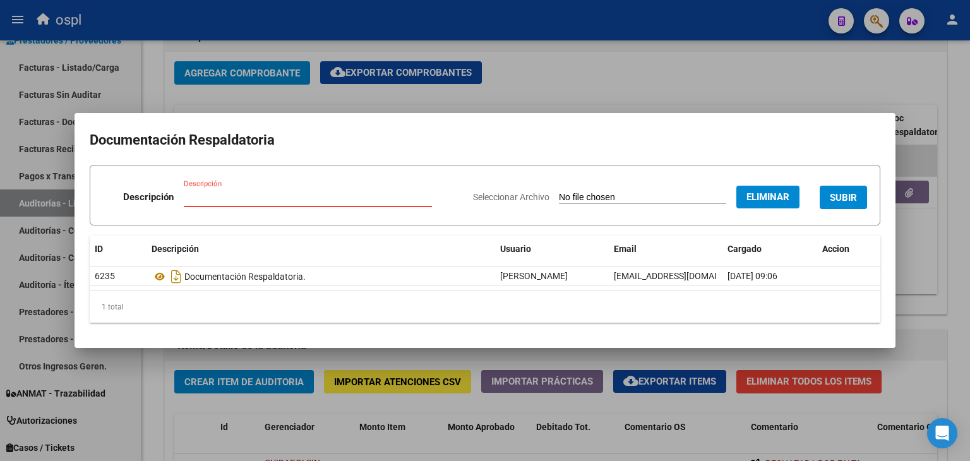
click at [268, 193] on input "Descripción" at bounding box center [308, 196] width 248 height 11
type input "RECHAZO"
click at [822, 209] on div "Seleccionar Archivo Eliminar SUBIR" at bounding box center [670, 195] width 394 height 39
click at [837, 197] on span "SUBIR" at bounding box center [843, 197] width 27 height 11
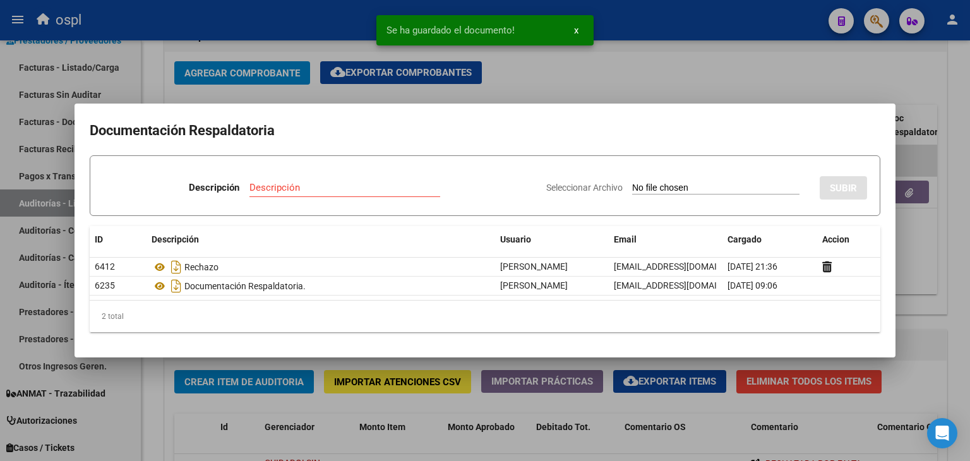
click at [691, 106] on mat-dialog-container "Documentación Respaldatoria Descripción Descripción Seleccionar Archivo SUBIR I…" at bounding box center [485, 230] width 821 height 253
click at [644, 71] on div at bounding box center [485, 230] width 970 height 461
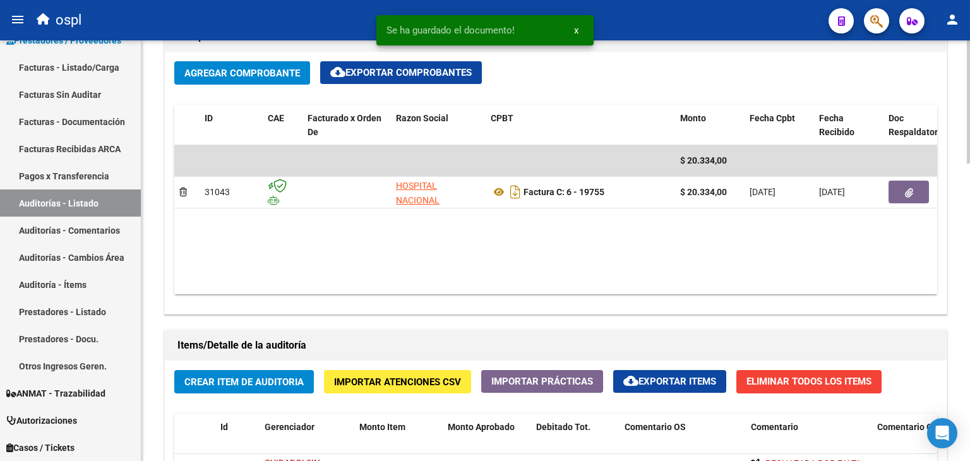
drag, startPoint x: 95, startPoint y: 69, endPoint x: 146, endPoint y: 60, distance: 52.0
click at [95, 69] on link "Facturas - Listado/Carga" at bounding box center [70, 67] width 141 height 27
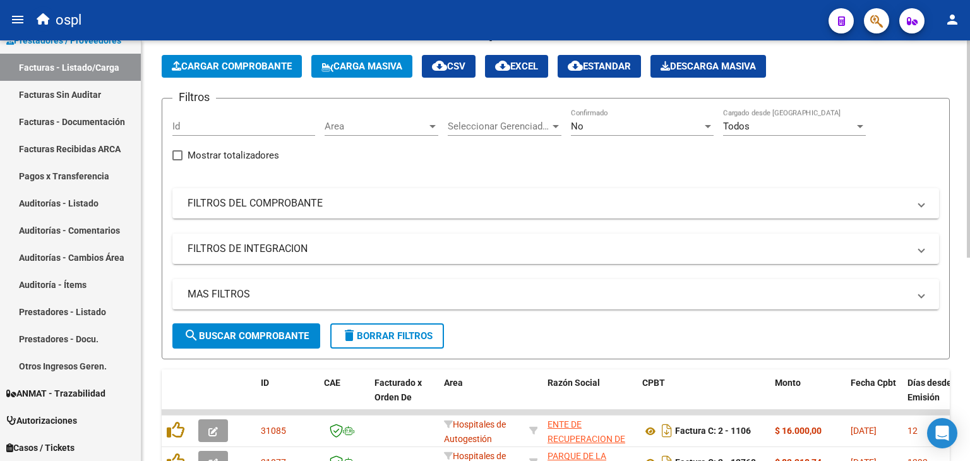
scroll to position [13, 0]
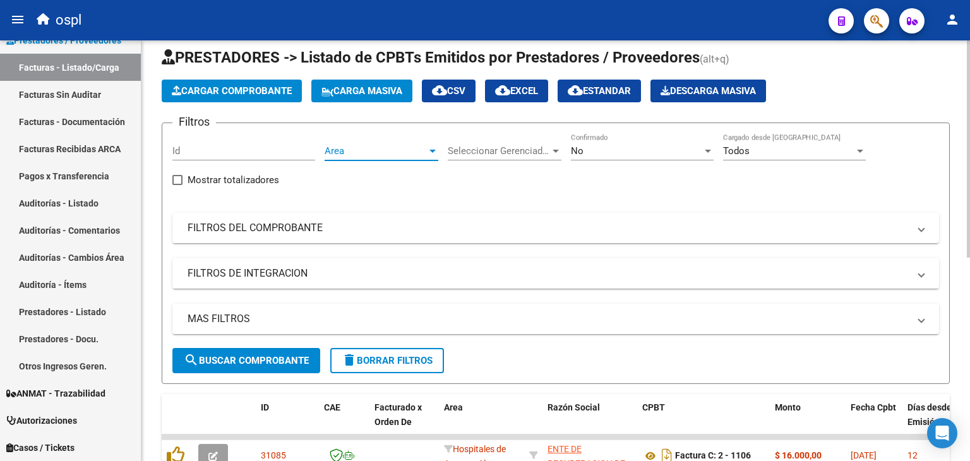
click at [335, 152] on span "Area" at bounding box center [376, 150] width 102 height 11
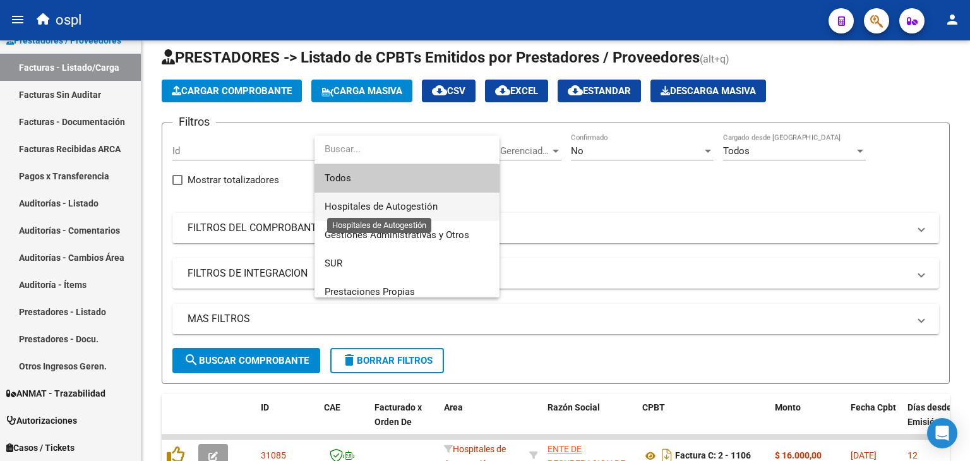
click at [354, 203] on span "Hospitales de Autogestión" at bounding box center [381, 206] width 113 height 11
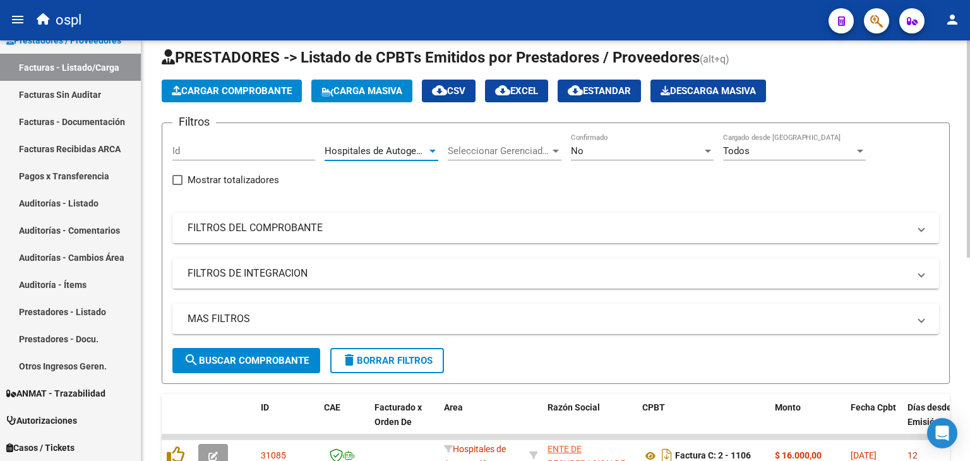
click at [311, 236] on mat-expansion-panel-header "FILTROS DEL COMPROBANTE" at bounding box center [555, 228] width 767 height 30
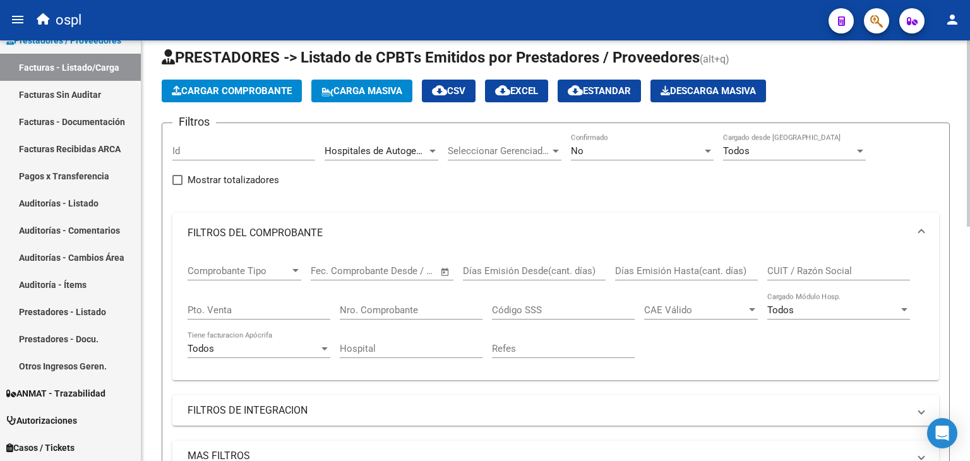
click at [442, 269] on span "Open calendar" at bounding box center [445, 271] width 30 height 30
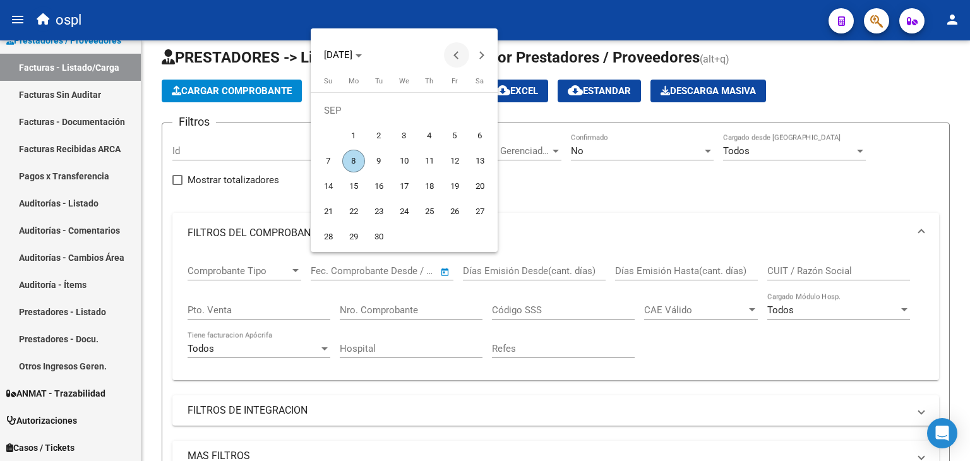
click at [456, 56] on button "Previous month" at bounding box center [456, 54] width 25 height 25
click at [455, 108] on span "1" at bounding box center [454, 110] width 23 height 23
type input "[DATE]"
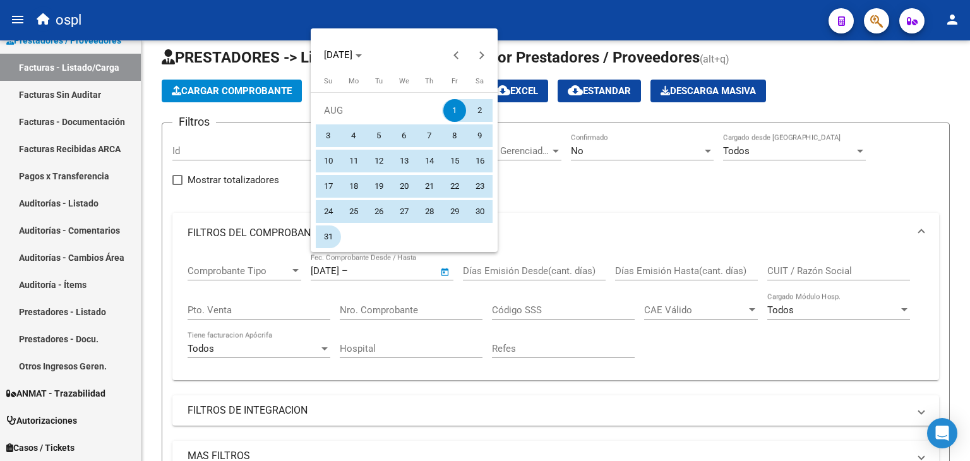
click at [333, 236] on span "31" at bounding box center [328, 236] width 23 height 23
type input "[DATE]"
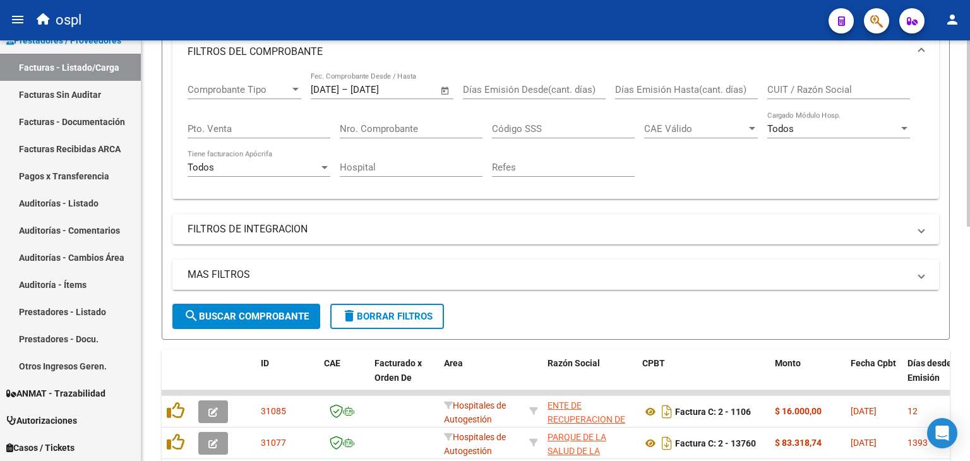
scroll to position [203, 0]
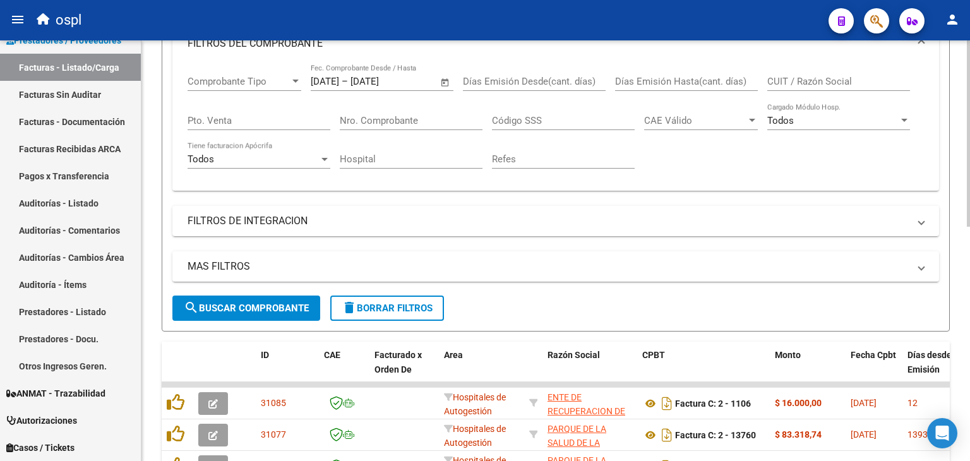
click at [287, 305] on span "search Buscar Comprobante" at bounding box center [246, 307] width 125 height 11
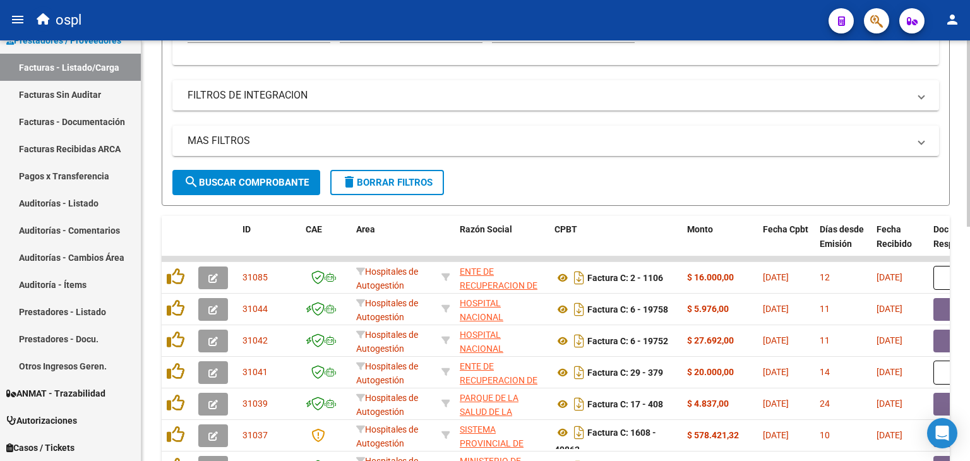
scroll to position [329, 0]
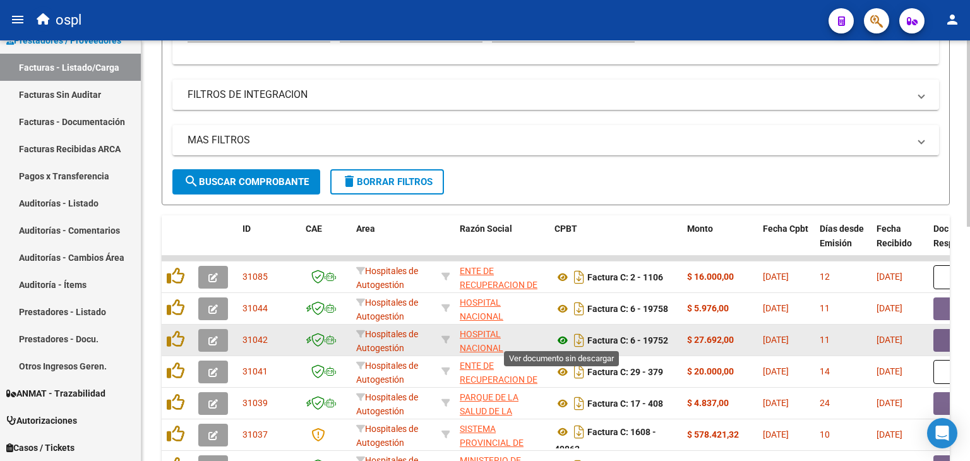
click at [563, 341] on icon at bounding box center [562, 340] width 16 height 15
click at [946, 337] on button "button" at bounding box center [953, 340] width 40 height 23
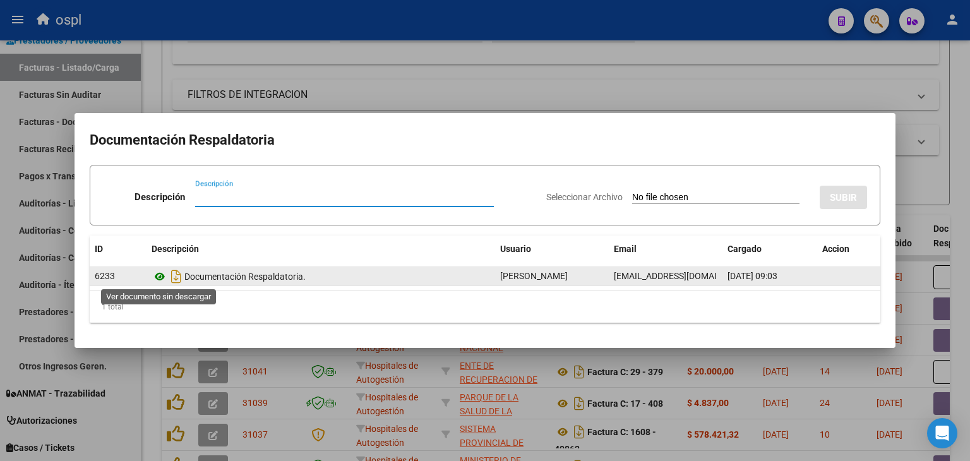
click at [156, 275] on icon at bounding box center [160, 276] width 16 height 15
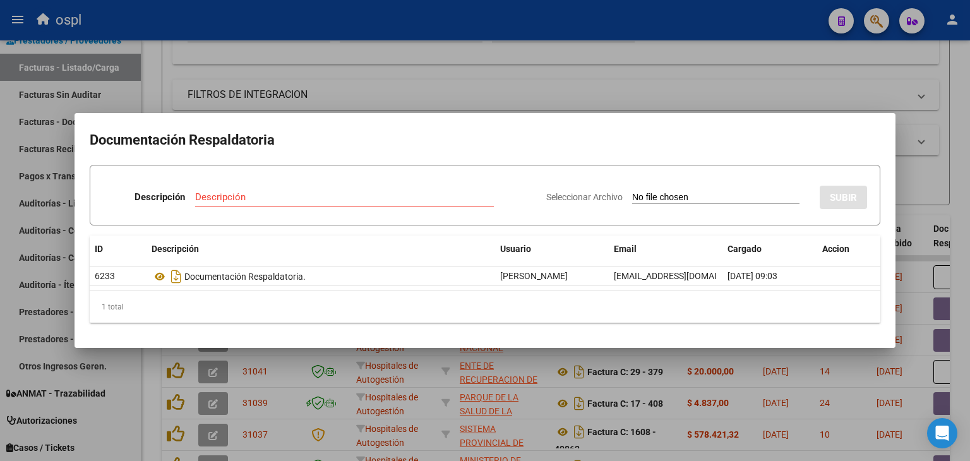
click at [705, 94] on div at bounding box center [485, 230] width 970 height 461
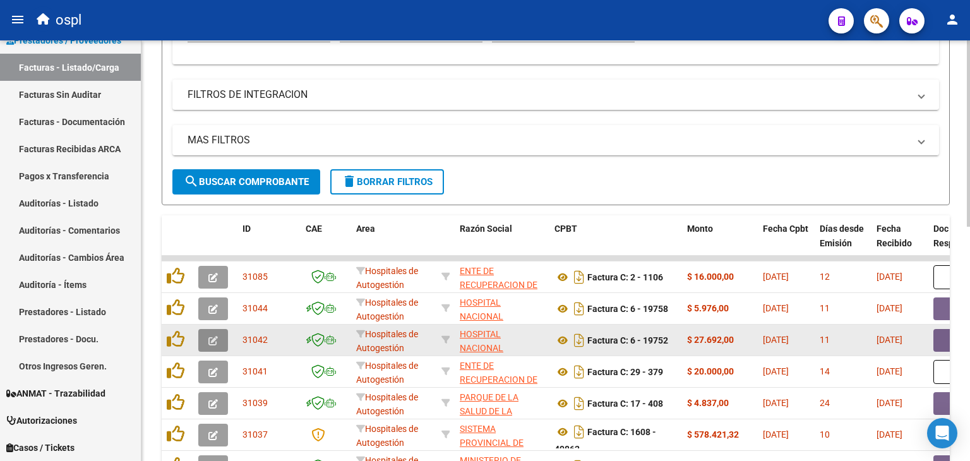
click at [212, 340] on icon "button" at bounding box center [212, 340] width 9 height 9
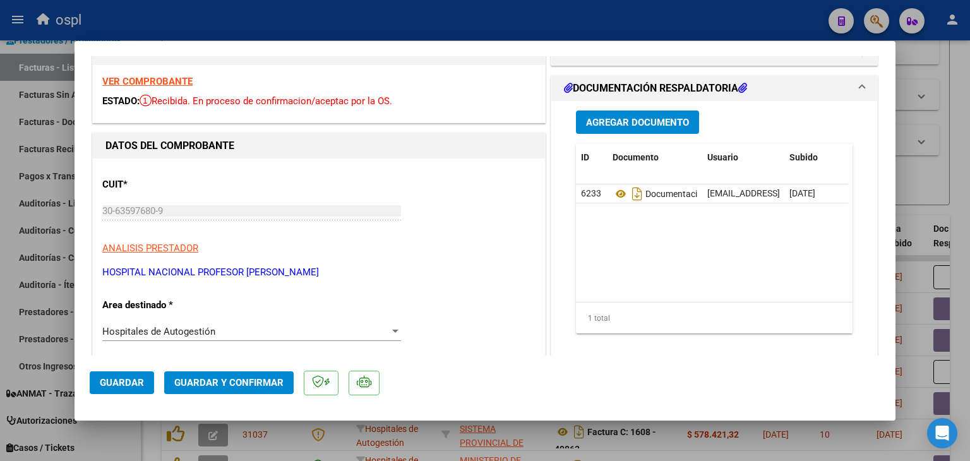
scroll to position [63, 0]
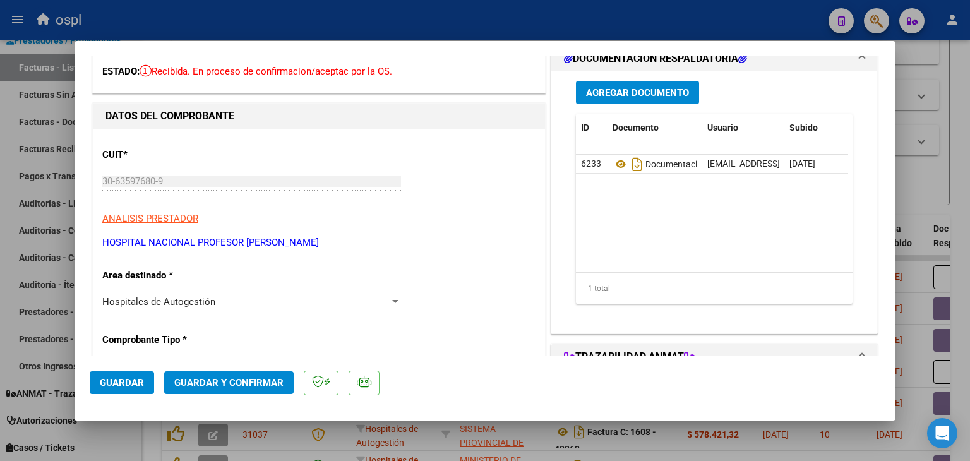
click at [285, 297] on div "Hospitales de Autogestión" at bounding box center [245, 301] width 287 height 11
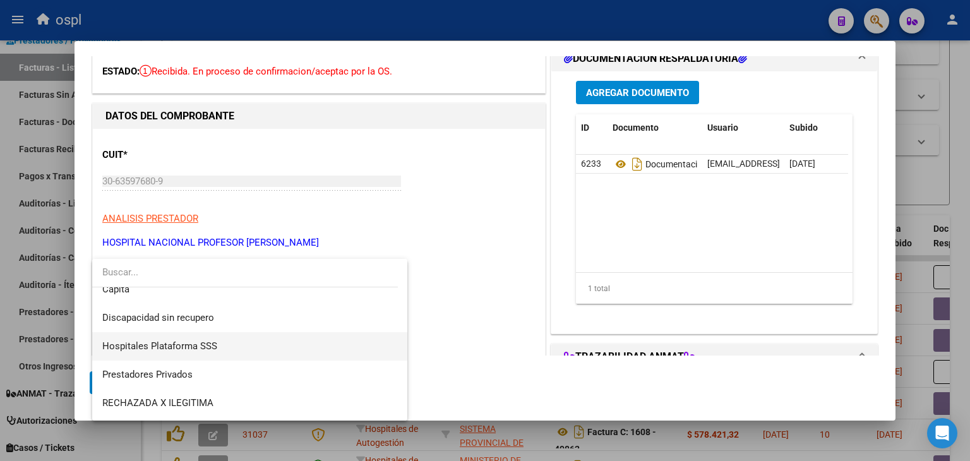
scroll to position [179, 0]
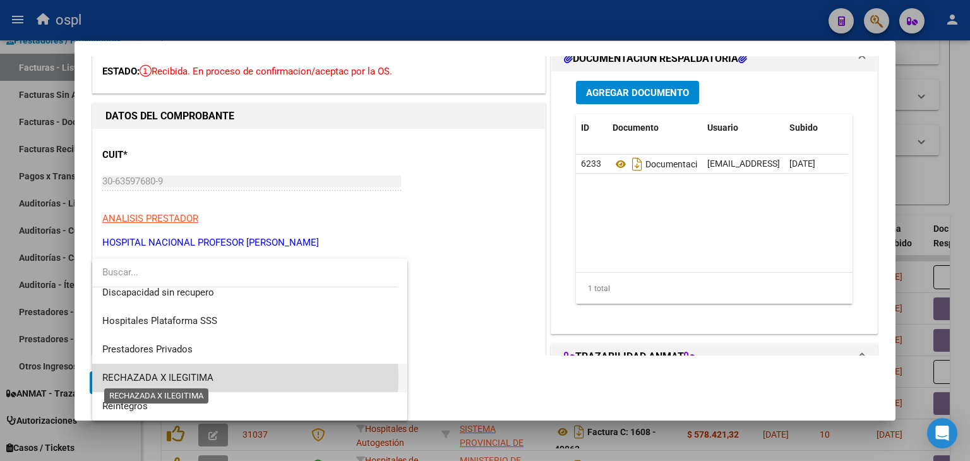
click at [198, 377] on span "RECHAZADA X ILEGITIMA" at bounding box center [157, 377] width 111 height 11
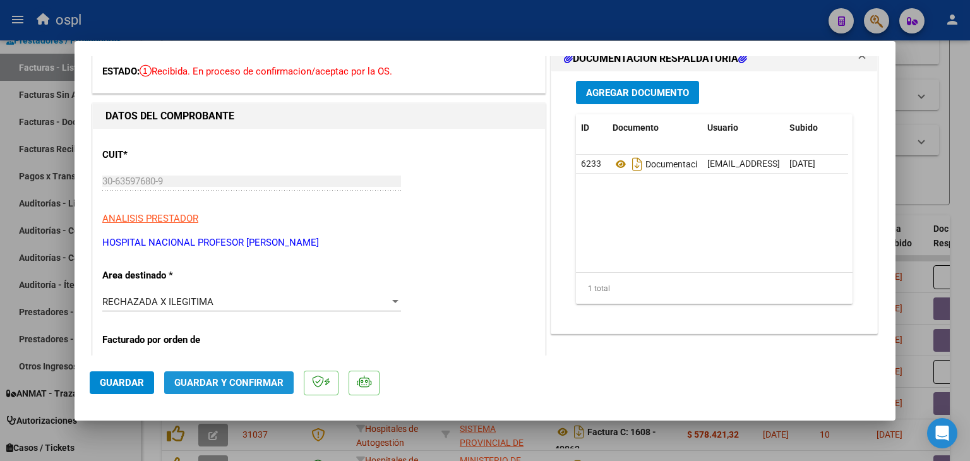
click at [258, 381] on span "Guardar y Confirmar" at bounding box center [228, 382] width 109 height 11
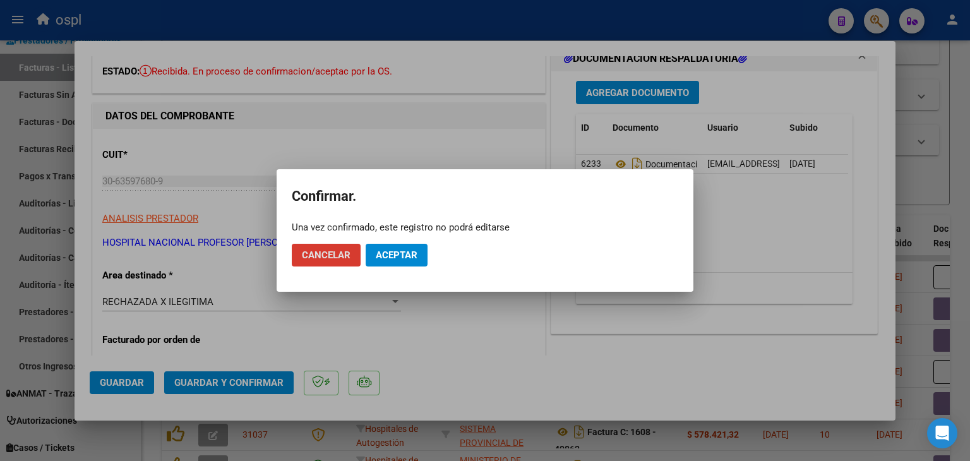
click at [402, 254] on span "Aceptar" at bounding box center [397, 254] width 42 height 11
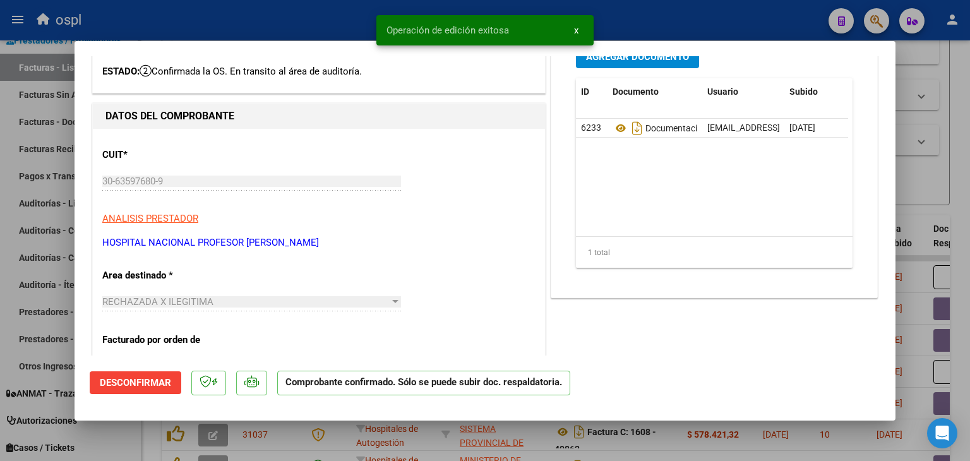
drag, startPoint x: 63, startPoint y: 222, endPoint x: 55, endPoint y: 172, distance: 50.5
click at [63, 222] on div at bounding box center [485, 230] width 970 height 461
type input "$ 0,00"
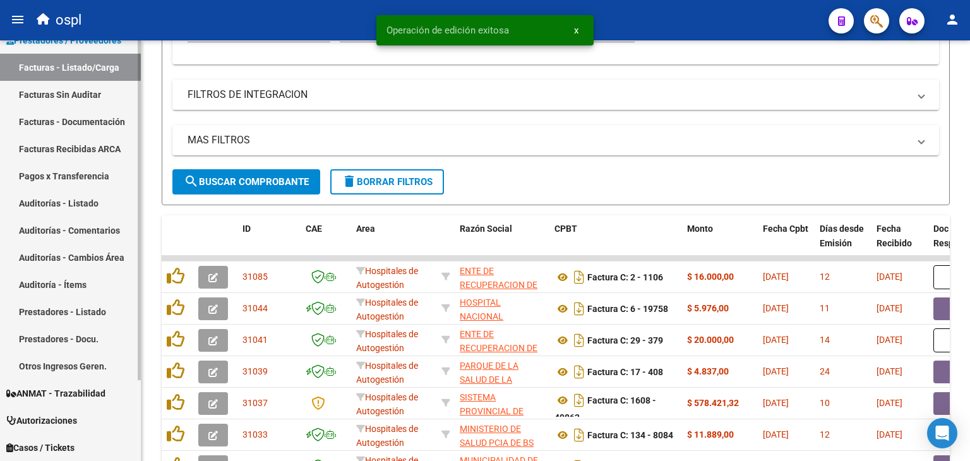
click at [76, 98] on link "Facturas Sin Auditar" at bounding box center [70, 94] width 141 height 27
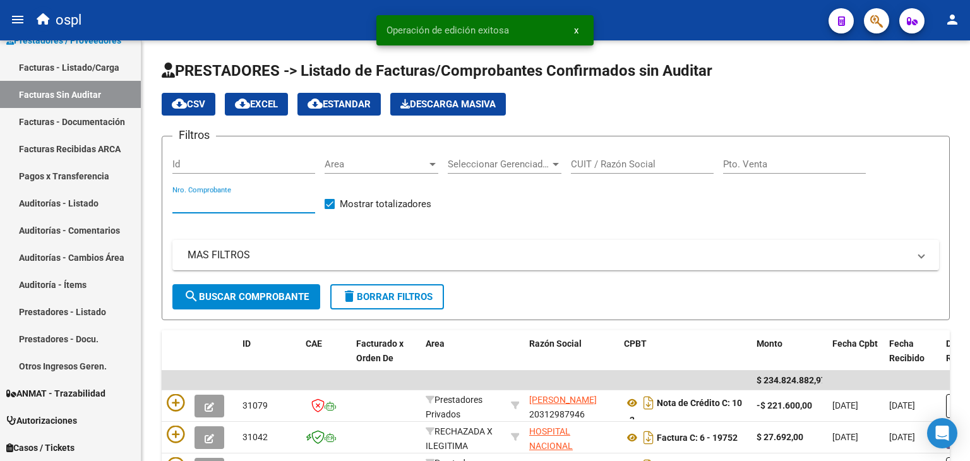
click at [250, 203] on input "Nro. Comprobante" at bounding box center [243, 203] width 143 height 11
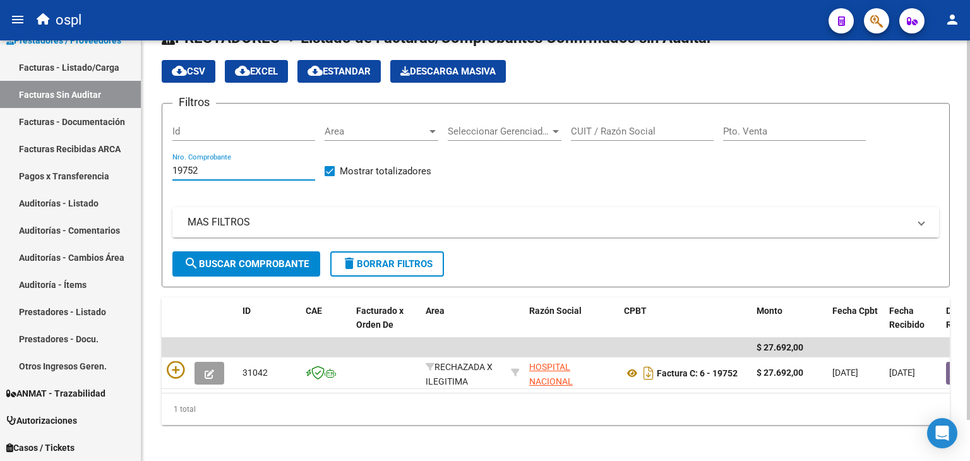
scroll to position [45, 0]
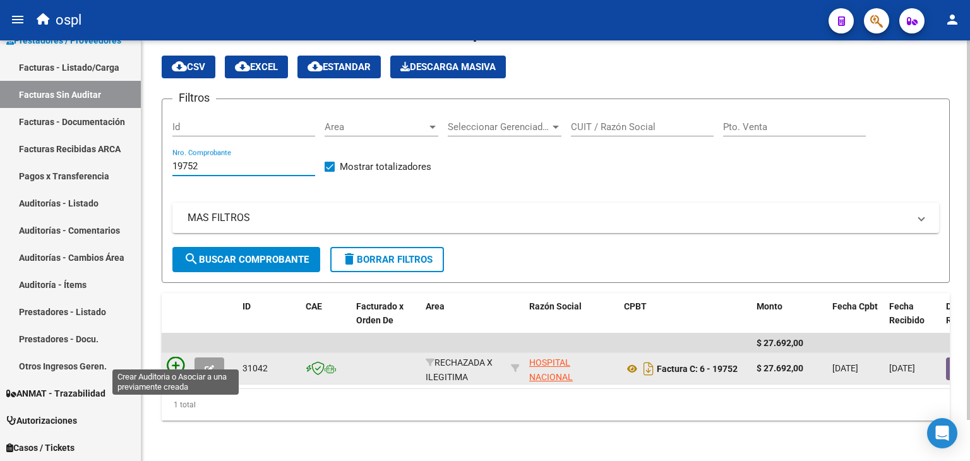
type input "19752"
click at [172, 364] on icon at bounding box center [176, 366] width 18 height 18
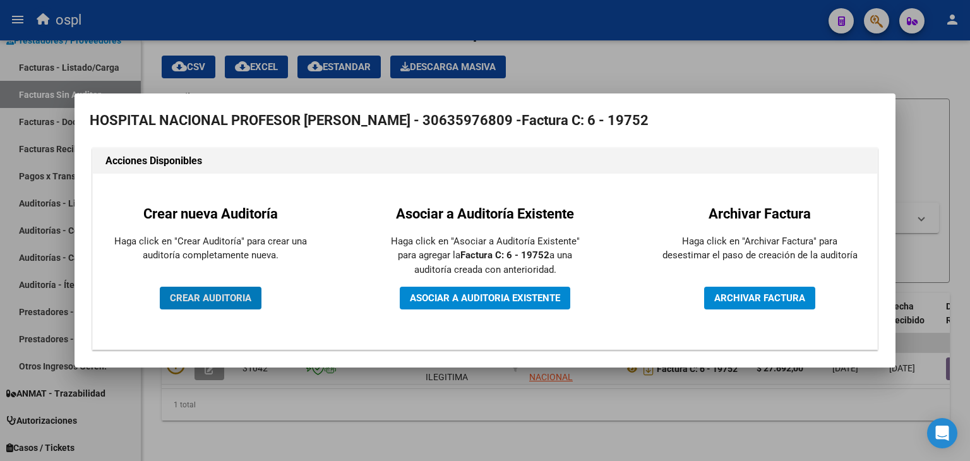
click at [194, 299] on span "CREAR AUDITORIA" at bounding box center [210, 297] width 81 height 11
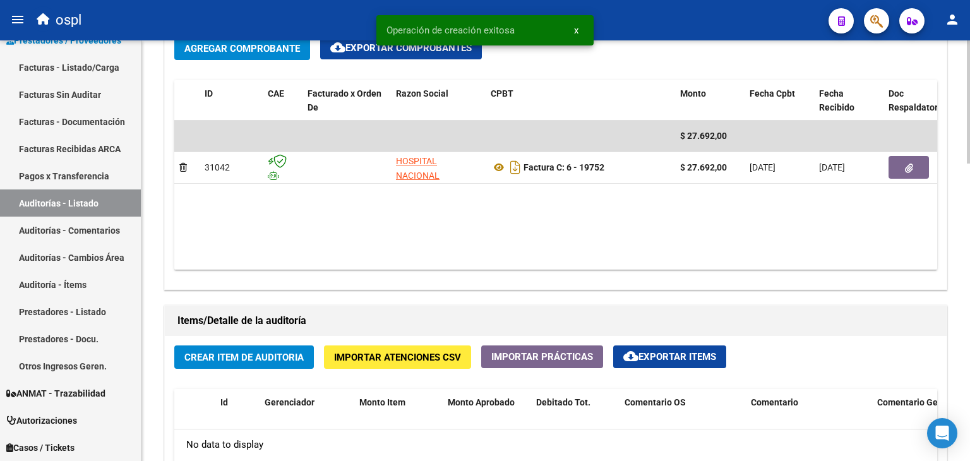
scroll to position [758, 0]
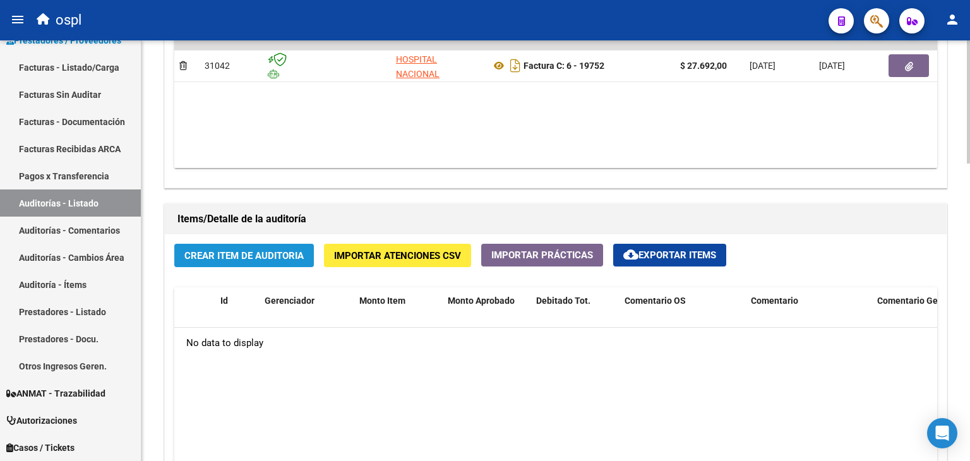
click at [242, 259] on span "Crear Item de Auditoria" at bounding box center [243, 255] width 119 height 11
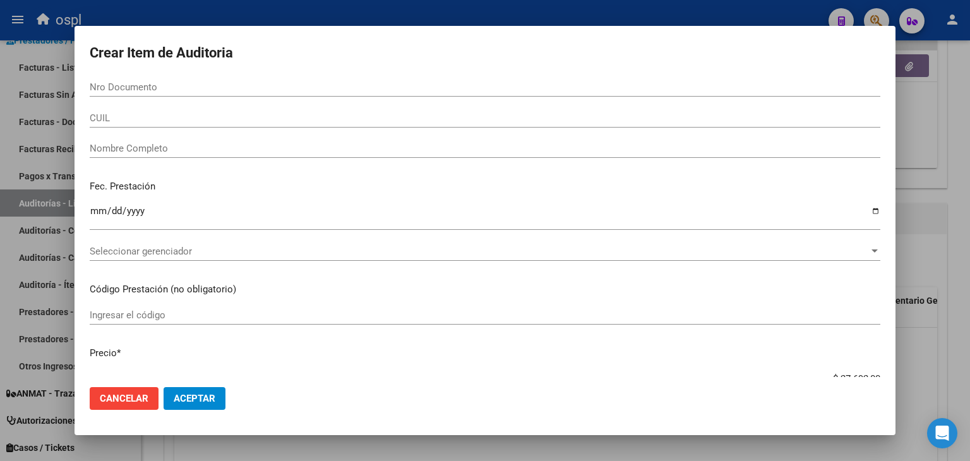
click at [197, 155] on div "Nombre Completo" at bounding box center [485, 148] width 790 height 19
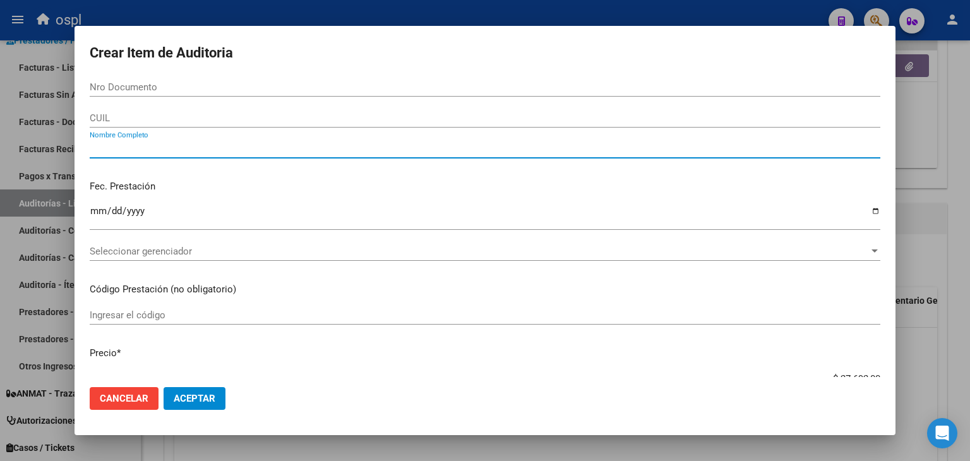
click at [197, 150] on input "Nombre Completo" at bounding box center [485, 148] width 790 height 11
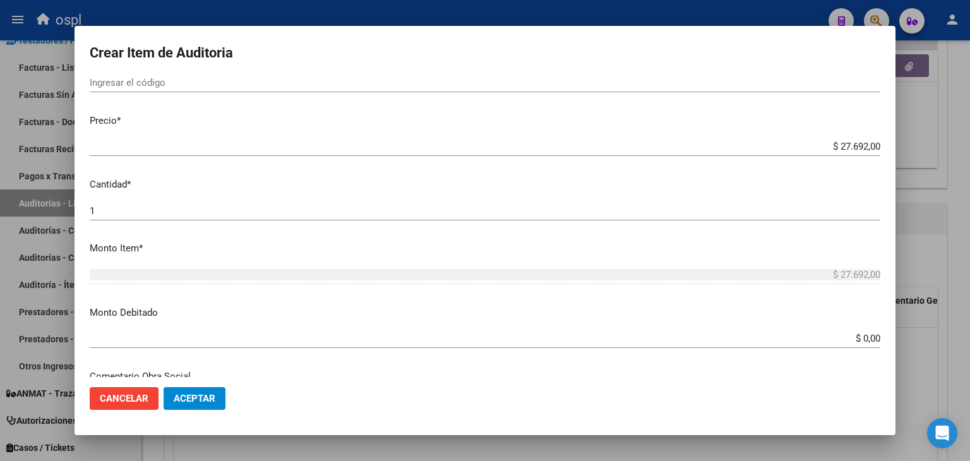
scroll to position [253, 0]
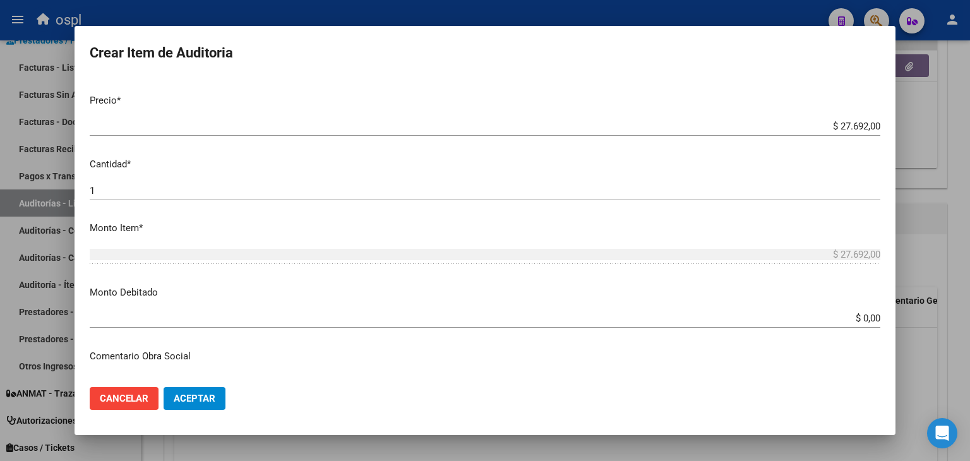
type input "TODOS"
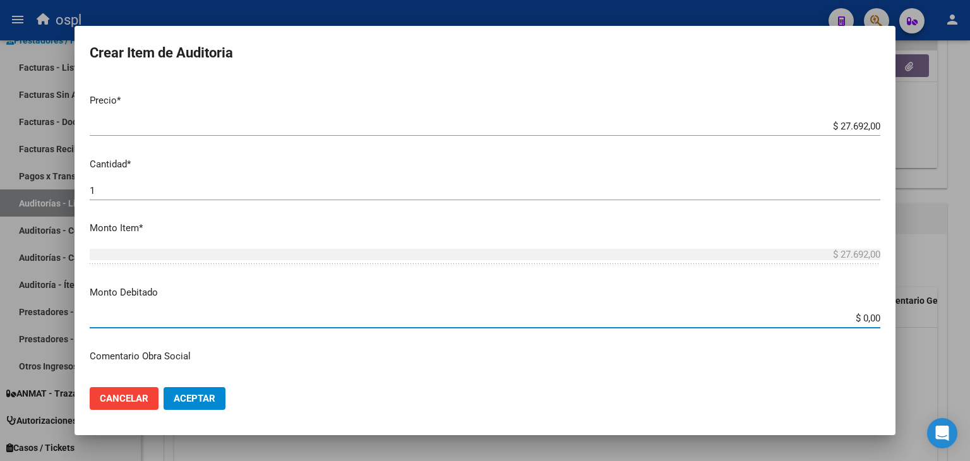
drag, startPoint x: 848, startPoint y: 319, endPoint x: 907, endPoint y: 318, distance: 59.4
click at [909, 318] on div "Crear Item de Auditoria Nro Documento CUIL TODOS Nombre Completo Fec. Prestació…" at bounding box center [485, 230] width 970 height 461
type input "$ 27.692,00"
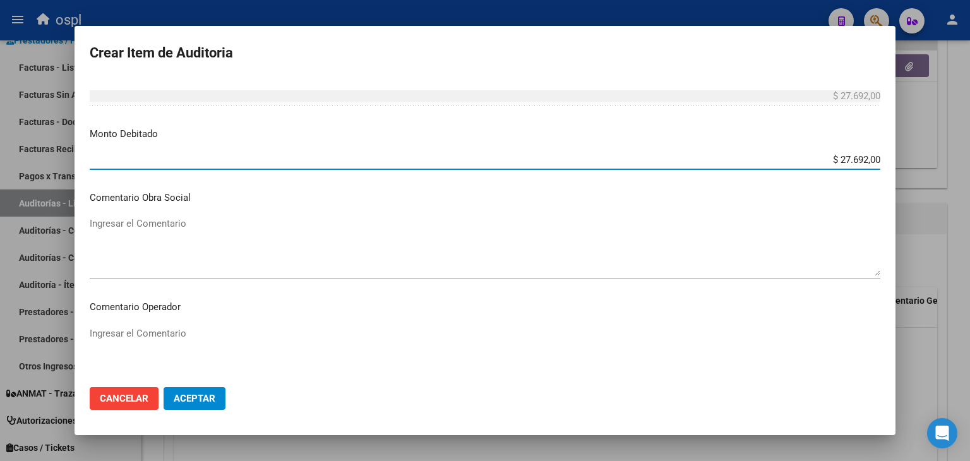
scroll to position [442, 0]
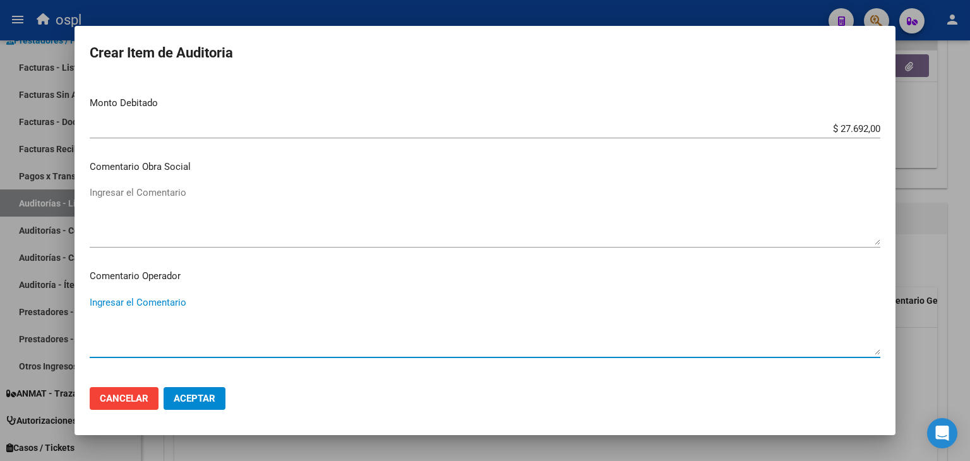
click at [217, 322] on textarea "Ingresar el Comentario" at bounding box center [485, 324] width 790 height 59
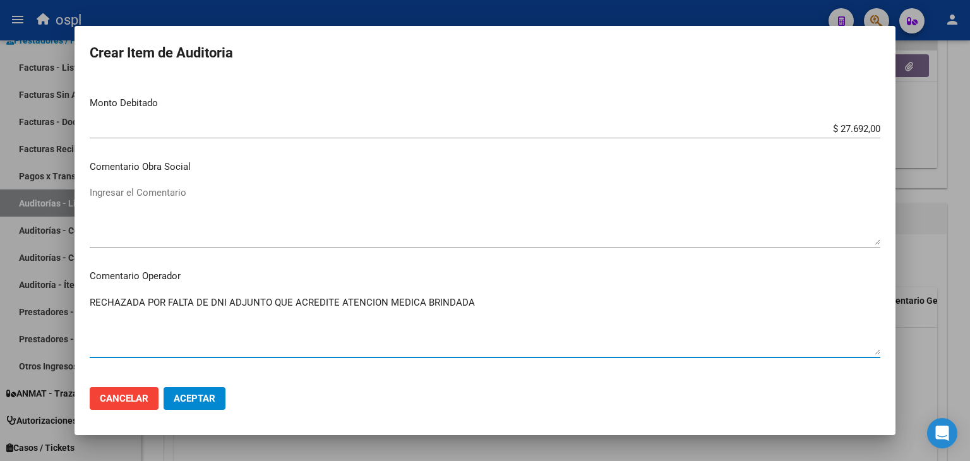
type textarea "RECHAZADA POR FALTA DE DNI ADJUNTO QUE ACREDITE ATENCION MEDICA BRINDADA"
click at [174, 395] on span "Aceptar" at bounding box center [195, 398] width 42 height 11
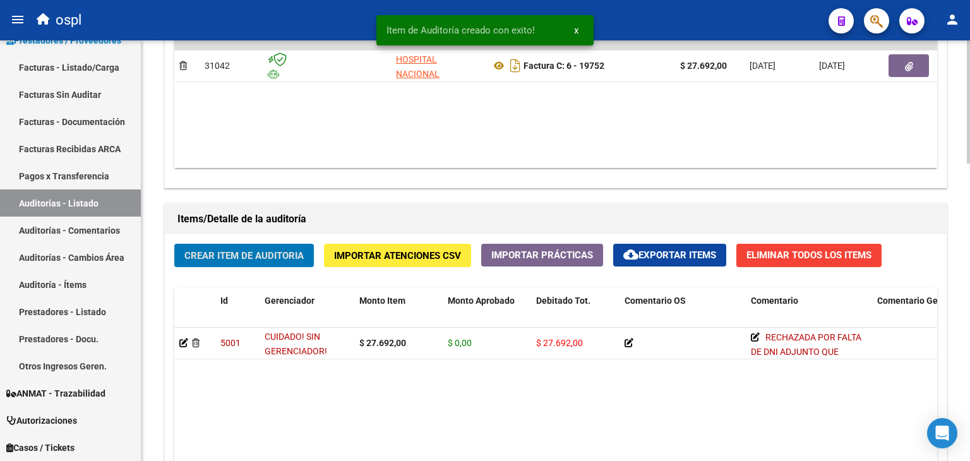
scroll to position [695, 0]
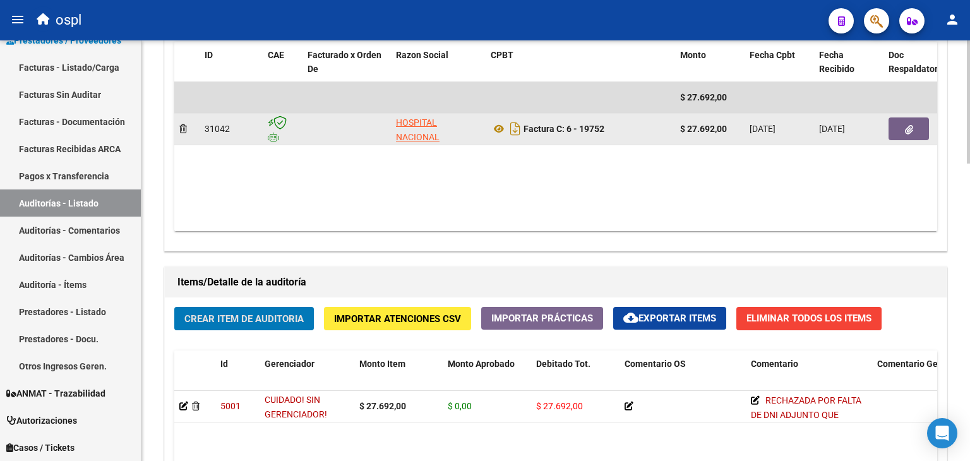
click at [922, 129] on button "button" at bounding box center [908, 128] width 40 height 23
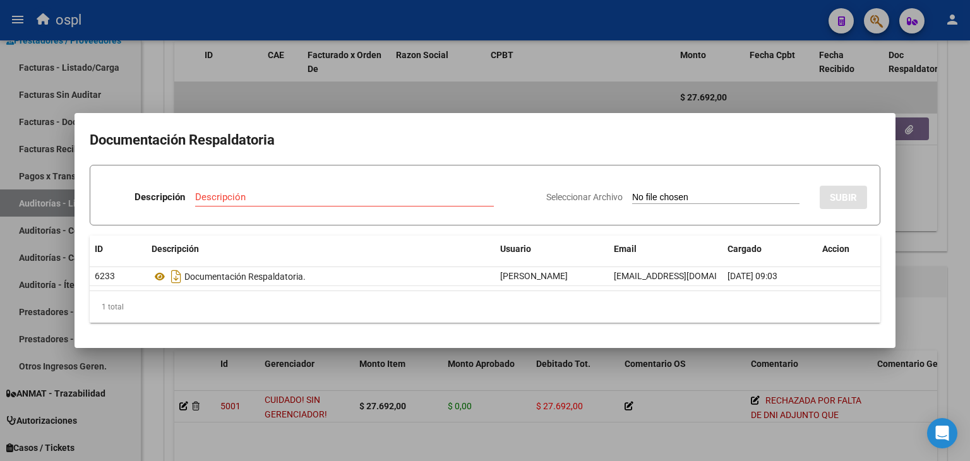
click at [688, 198] on input "Seleccionar Archivo" at bounding box center [715, 198] width 167 height 12
type input "C:\fakepath\RECHAZO X ILEGITIMA - FC 19752.pdf"
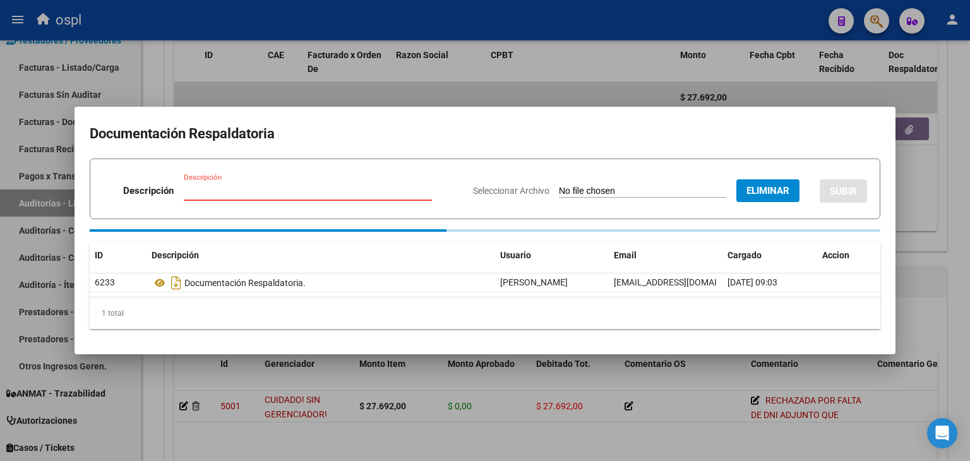
click at [245, 193] on input "Descripción" at bounding box center [308, 190] width 248 height 11
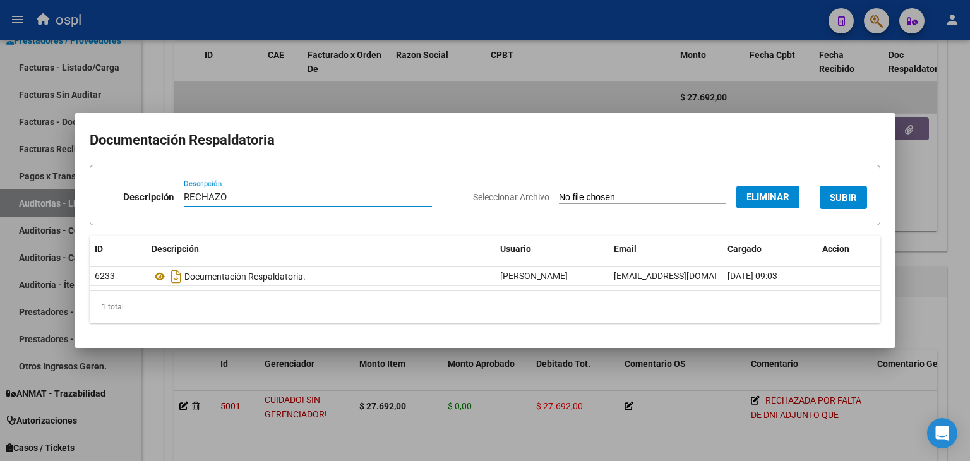
type input "RECHAZO"
click at [836, 200] on span "SUBIR" at bounding box center [843, 197] width 27 height 11
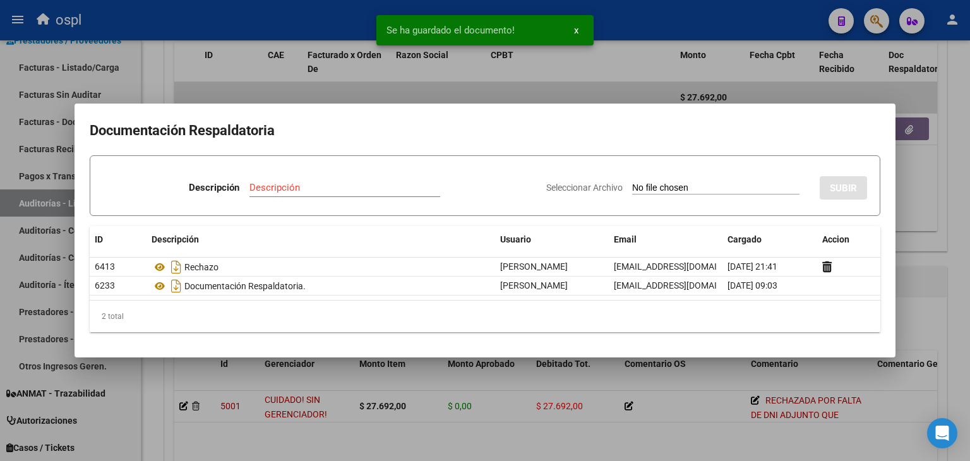
click at [612, 88] on div at bounding box center [485, 230] width 970 height 461
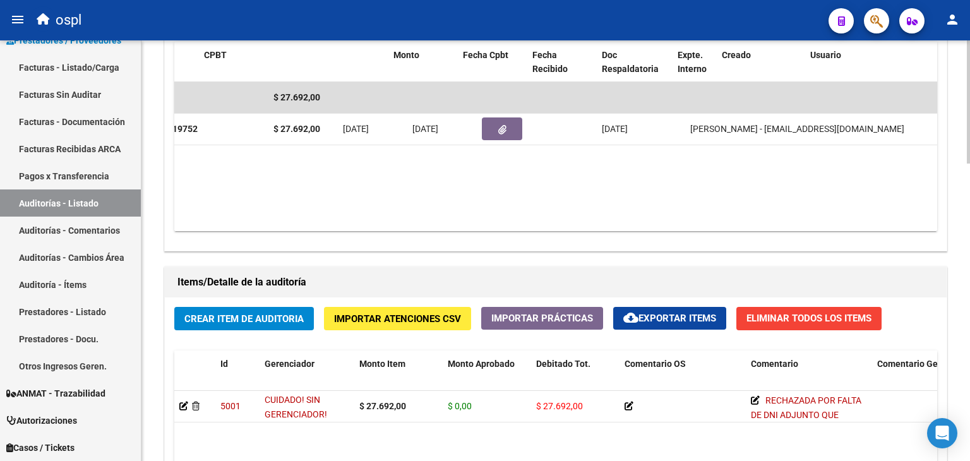
scroll to position [0, 0]
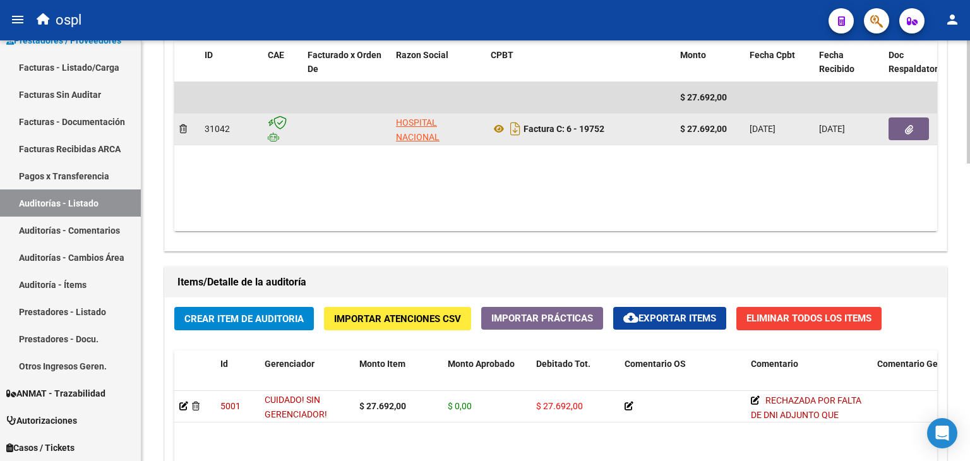
click at [918, 127] on button "button" at bounding box center [908, 128] width 40 height 23
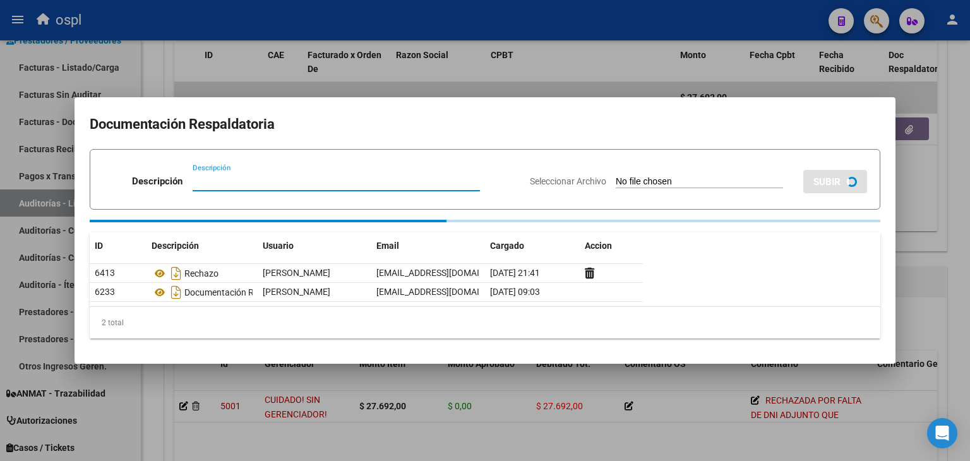
click at [919, 210] on div at bounding box center [485, 230] width 970 height 461
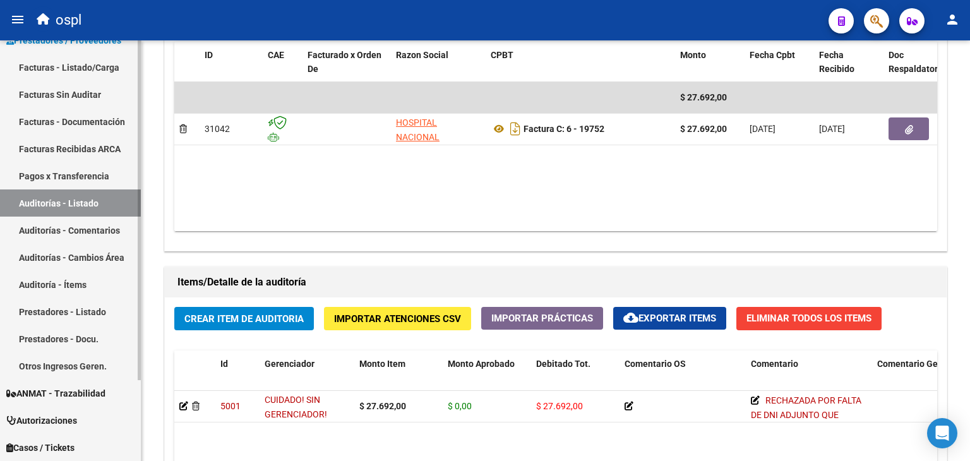
drag, startPoint x: 78, startPoint y: 71, endPoint x: 97, endPoint y: 73, distance: 19.0
click at [78, 71] on link "Facturas - Listado/Carga" at bounding box center [70, 67] width 141 height 27
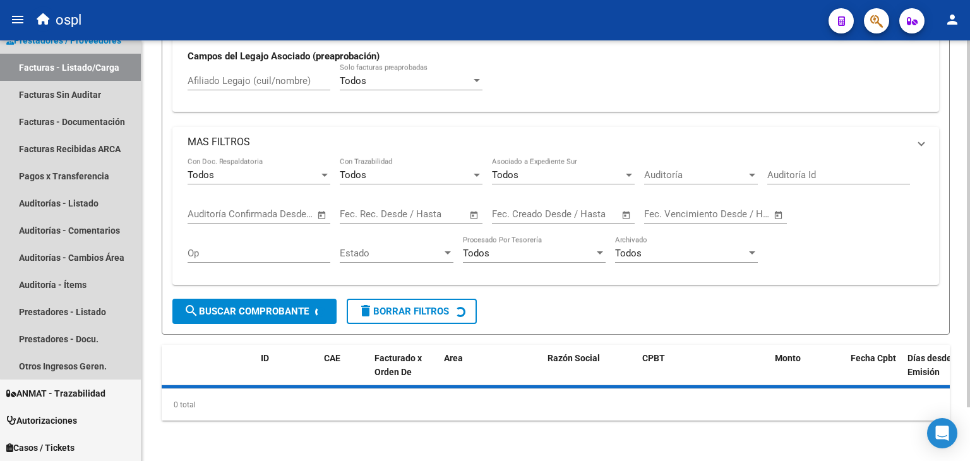
scroll to position [61, 0]
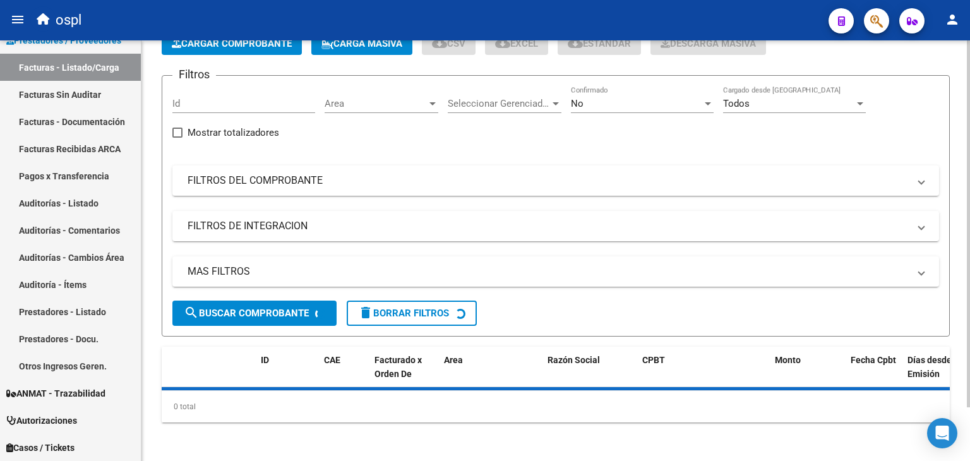
click at [346, 104] on span "Area" at bounding box center [376, 103] width 102 height 11
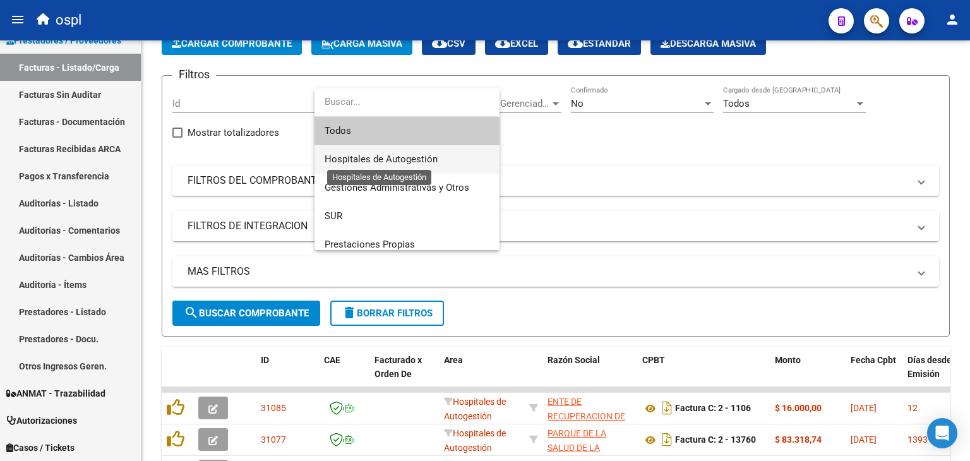
click at [379, 155] on span "Hospitales de Autogestión" at bounding box center [381, 158] width 113 height 11
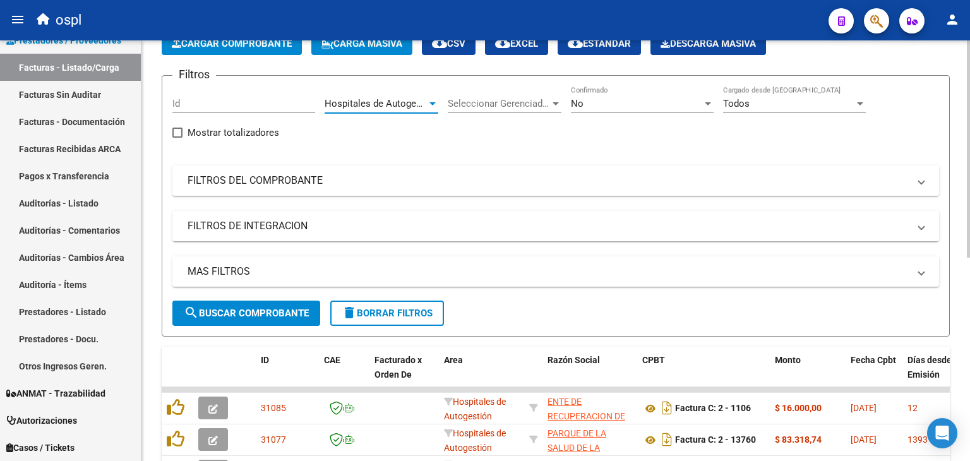
click at [333, 177] on mat-panel-title "FILTROS DEL COMPROBANTE" at bounding box center [548, 181] width 721 height 14
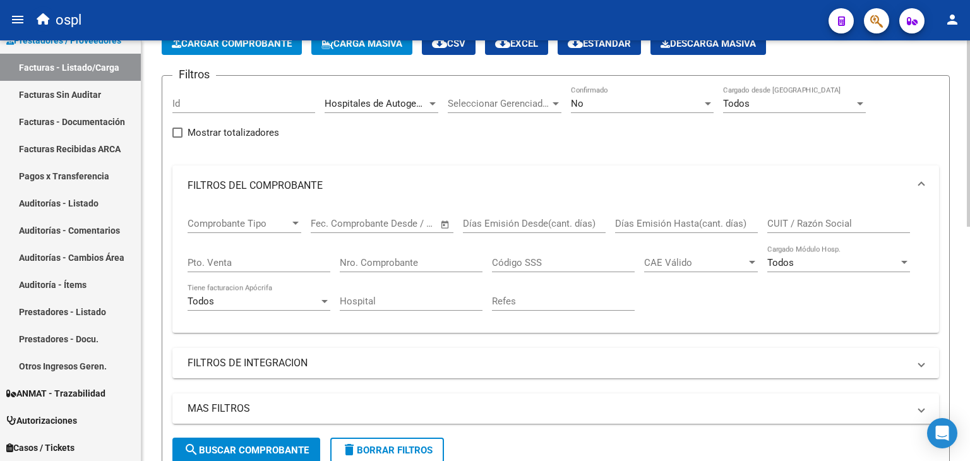
click at [443, 220] on span "Open calendar" at bounding box center [445, 224] width 30 height 30
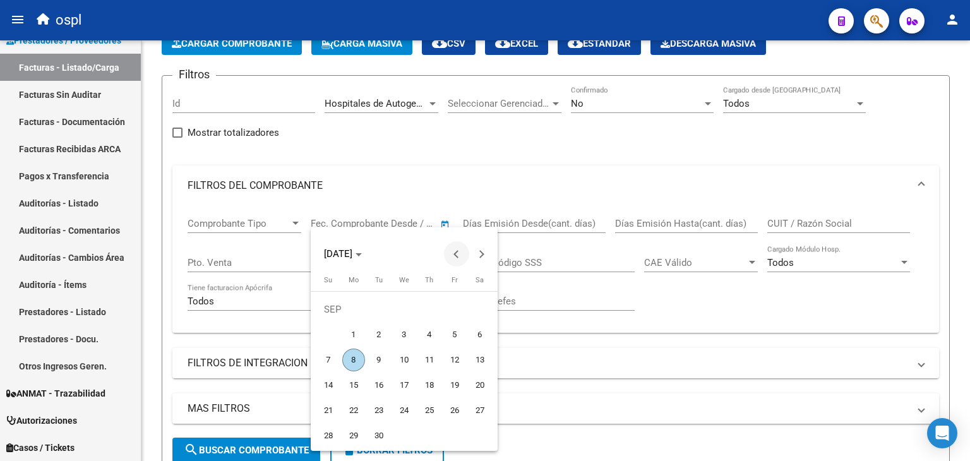
click at [461, 251] on span "Previous month" at bounding box center [456, 253] width 25 height 25
click at [453, 304] on span "1" at bounding box center [454, 309] width 23 height 23
type input "[DATE]"
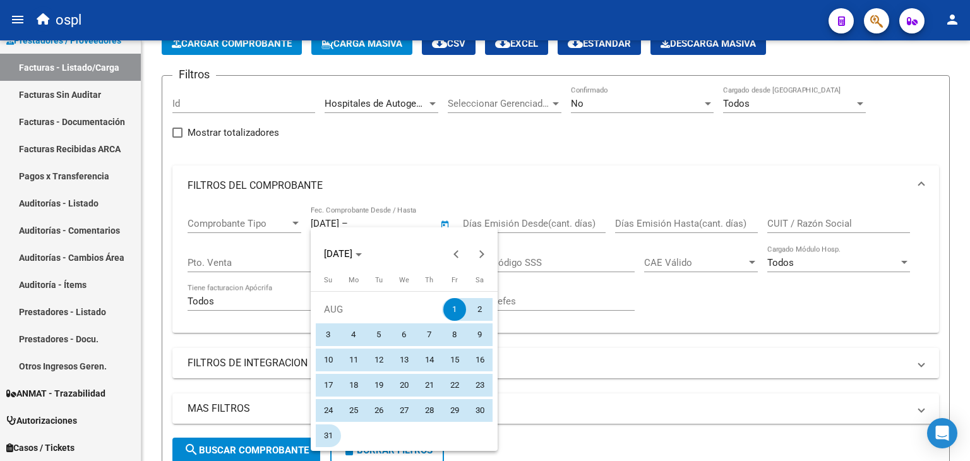
click at [327, 436] on span "31" at bounding box center [328, 435] width 23 height 23
type input "[DATE]"
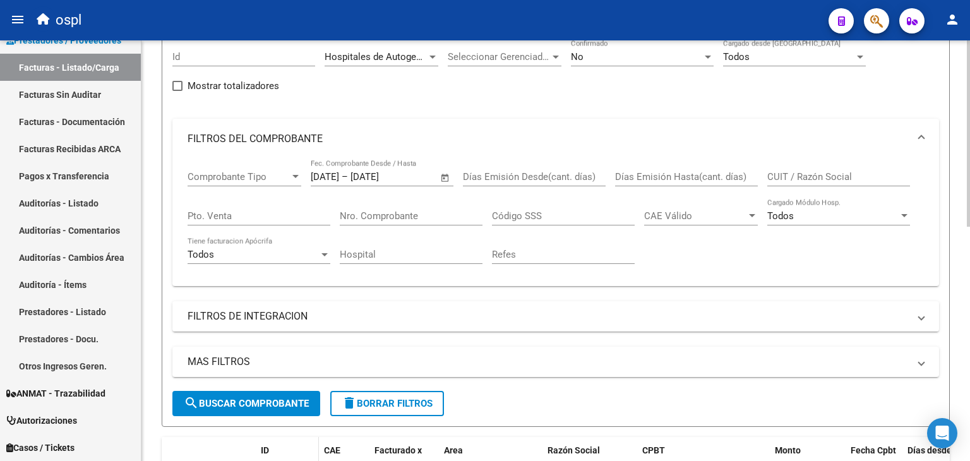
scroll to position [187, 0]
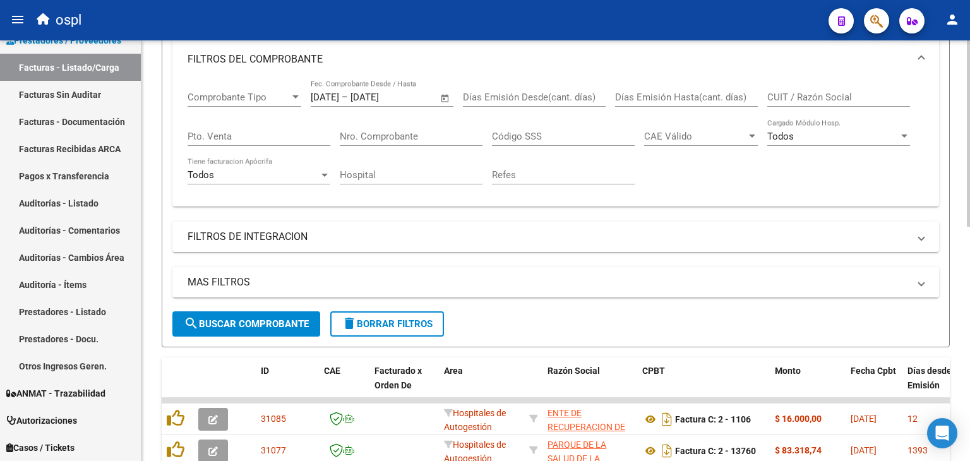
click at [290, 323] on span "search Buscar Comprobante" at bounding box center [246, 323] width 125 height 11
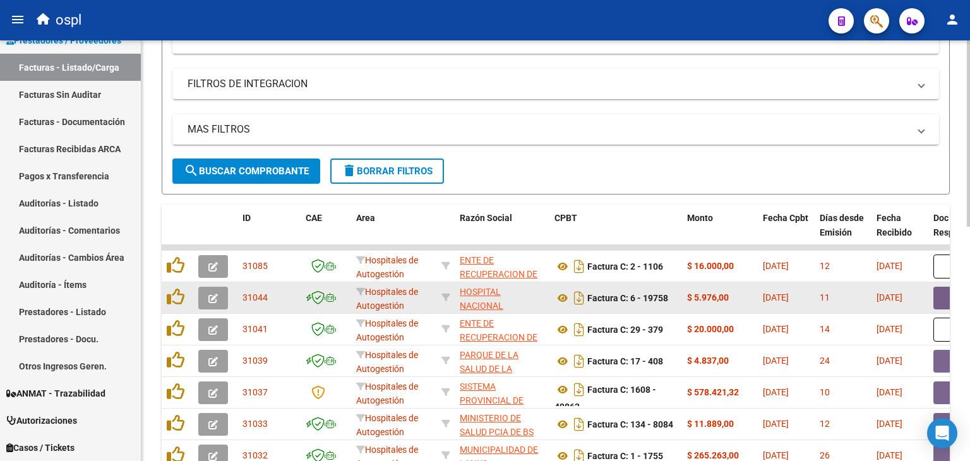
scroll to position [403, 0]
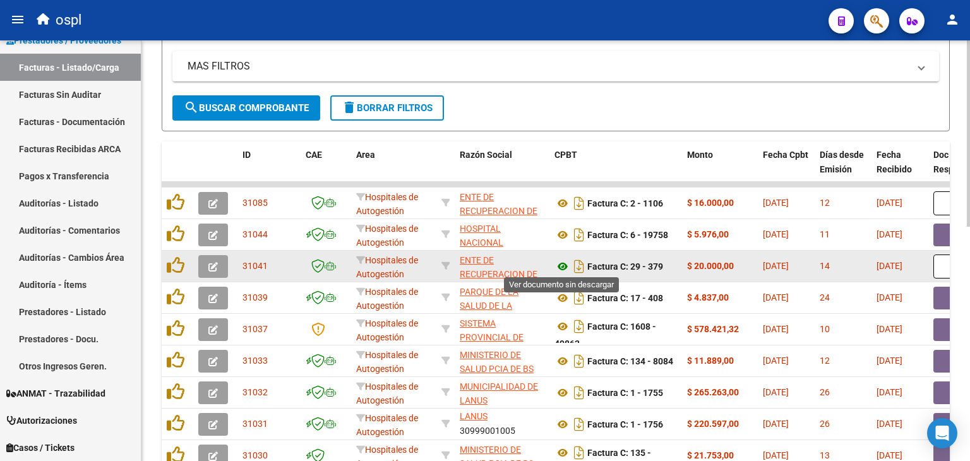
click at [563, 264] on icon at bounding box center [562, 266] width 16 height 15
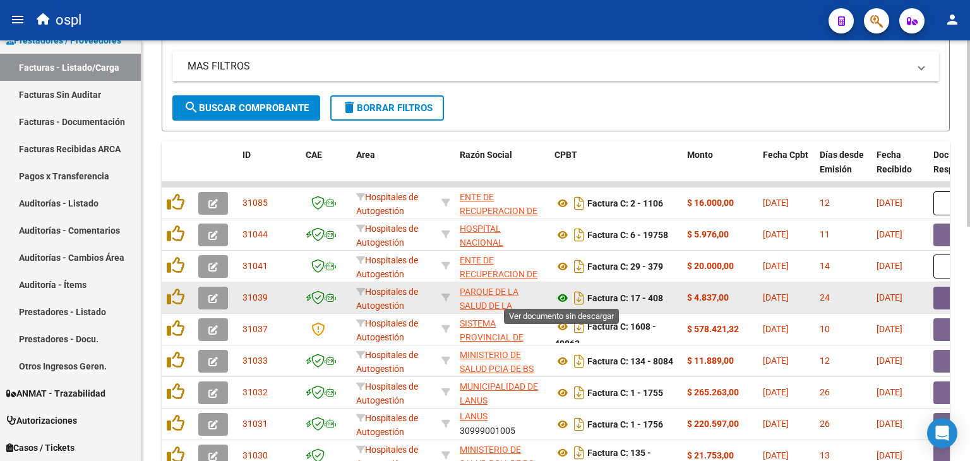
click at [566, 294] on icon at bounding box center [562, 297] width 16 height 15
click at [943, 292] on button "button" at bounding box center [953, 298] width 40 height 23
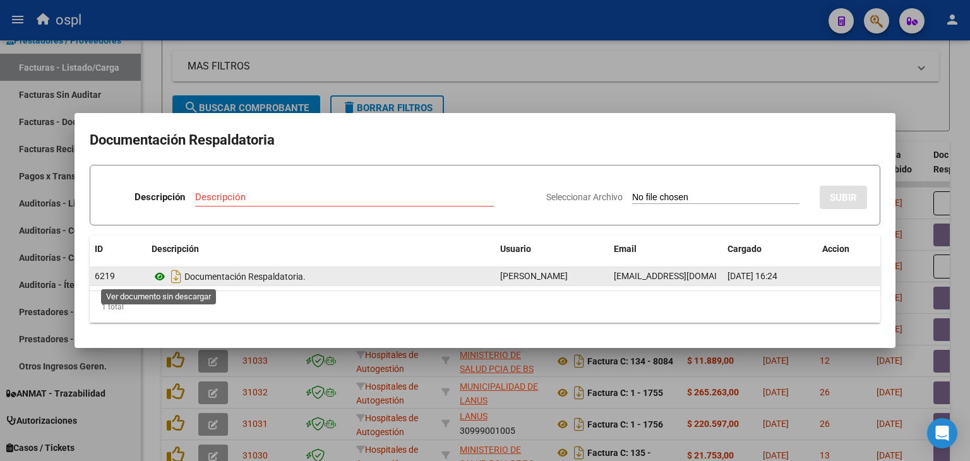
click at [159, 280] on icon at bounding box center [160, 276] width 16 height 15
